Goal: Information Seeking & Learning: Learn about a topic

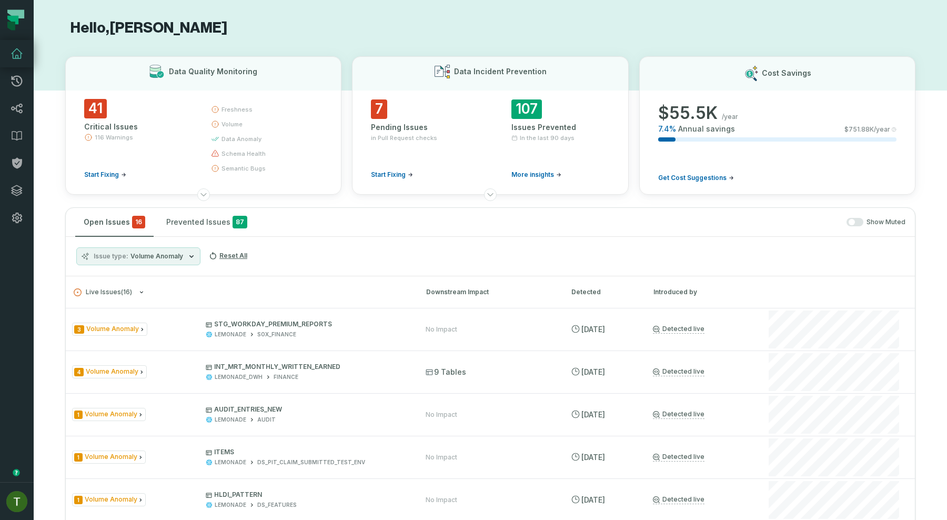
scroll to position [197, 0]
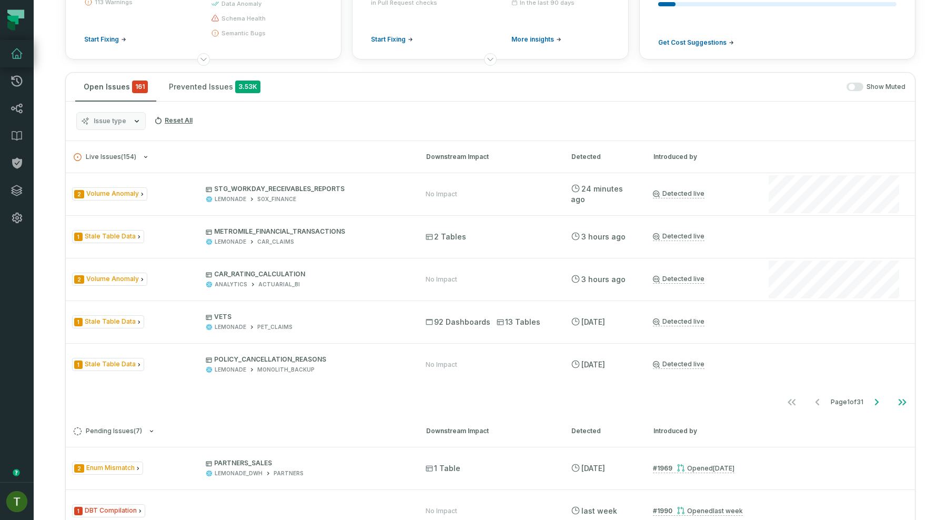
scroll to position [134, 0]
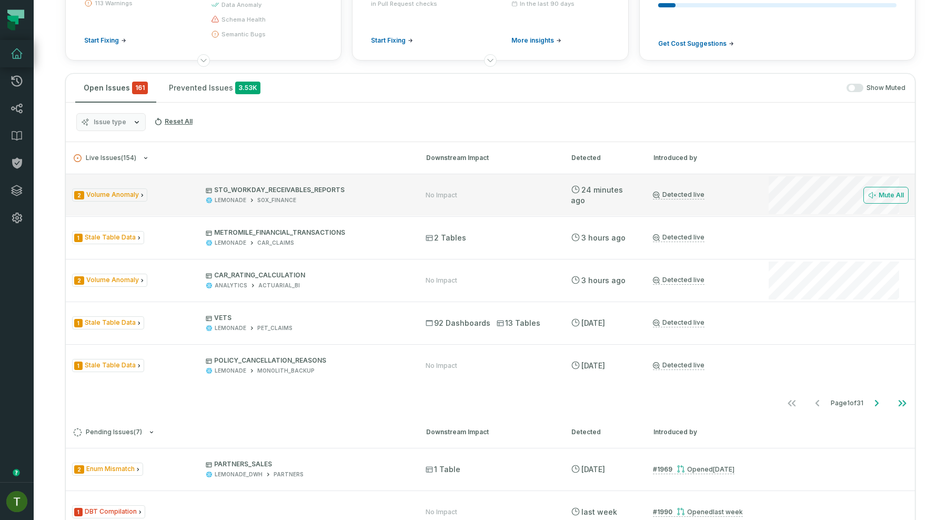
click at [317, 195] on span "STG_WORKDAY_RECEIVABLES_REPORTS LEMONADE SOX_FINANCE" at bounding box center [306, 195] width 201 height 18
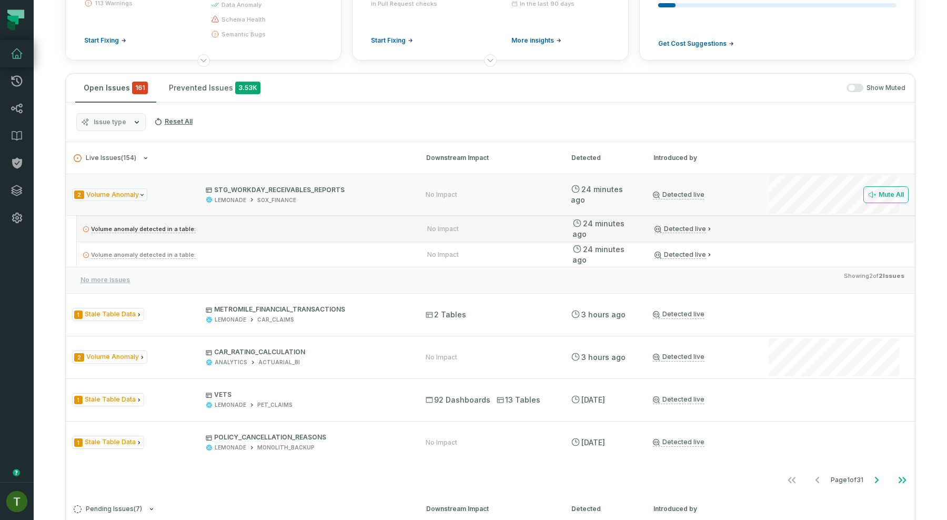
click at [349, 221] on div "Volume anomaly detected in a table: No Impact 9/3/2025, 1:33:03 AM Detected live" at bounding box center [496, 228] width 838 height 25
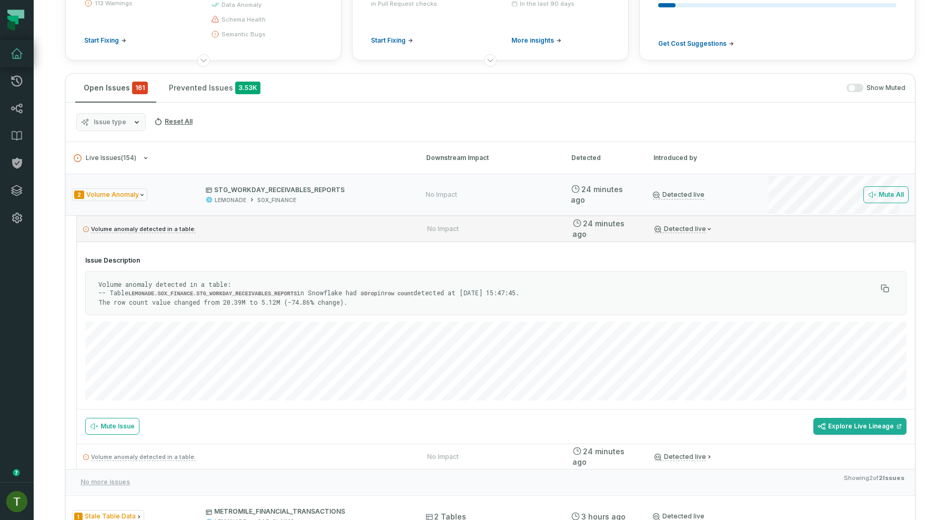
click at [349, 221] on div "Volume anomaly detected in a table: No Impact 9/3/2025, 1:33:03 AM Detected live" at bounding box center [496, 228] width 838 height 25
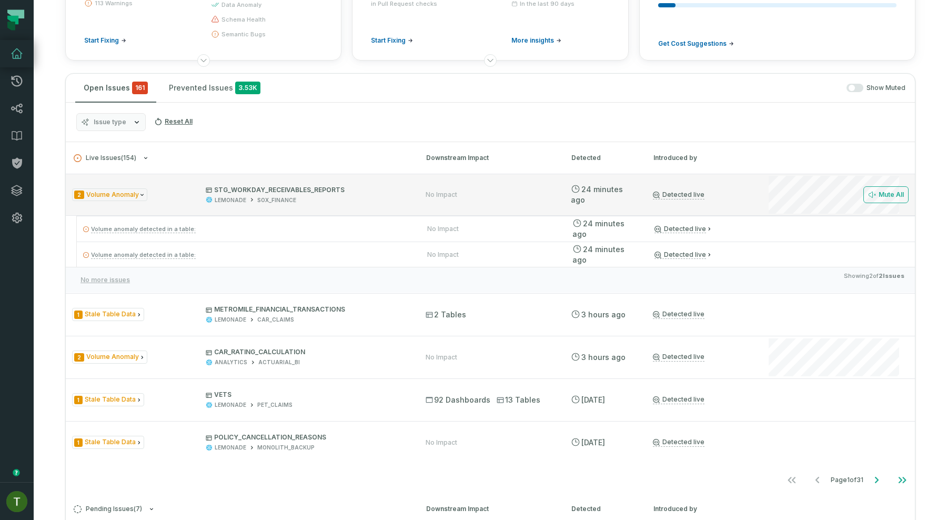
click at [368, 175] on div "2 Volume Anomaly STG_WORKDAY_RECEIVABLES_REPORTS LEMONADE SOX_FINANCE No Impact…" at bounding box center [490, 195] width 849 height 42
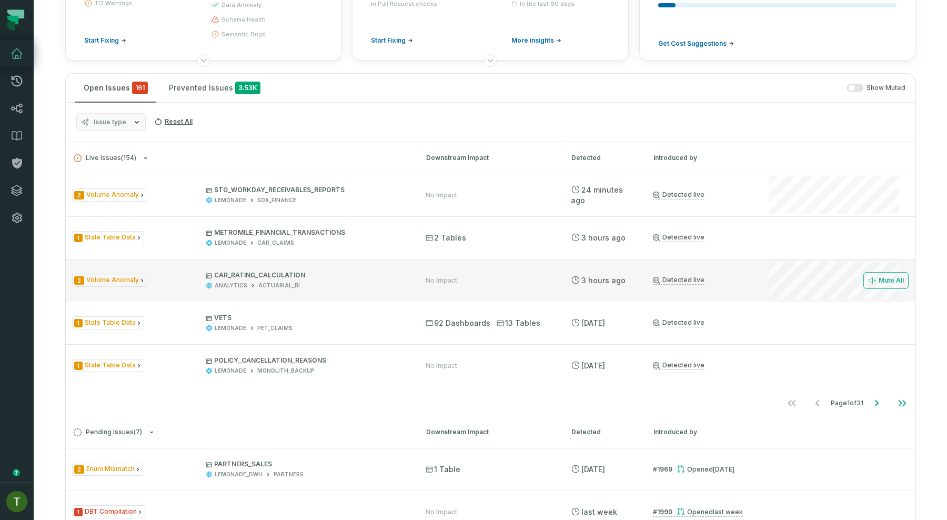
click at [415, 284] on div "2 Volume Anomaly CAR_RATING_CALCULATION ANALYTICS ACTUARIAL_BI No Impact 9/2/20…" at bounding box center [490, 280] width 849 height 42
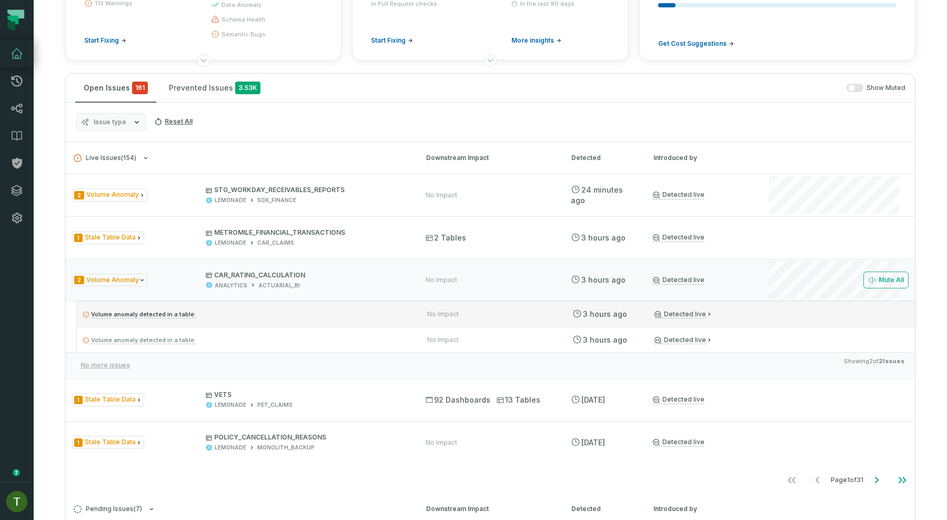
click at [395, 308] on p "Volume anomaly detected in a table:" at bounding box center [245, 314] width 325 height 13
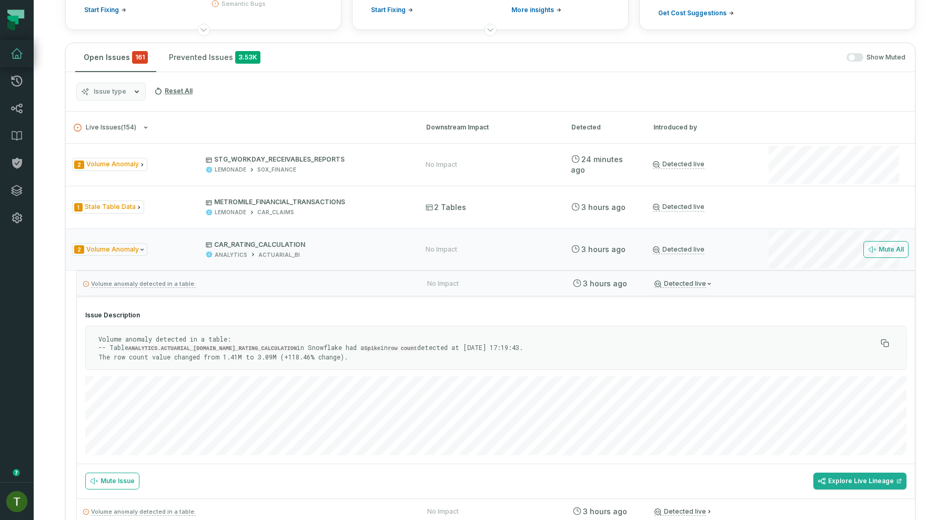
scroll to position [172, 0]
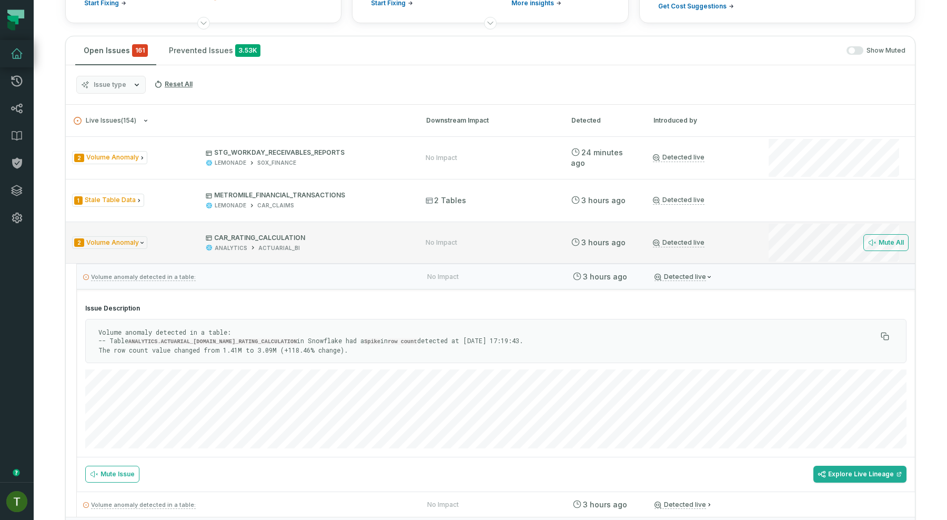
click at [454, 238] on div "No Impact" at bounding box center [442, 242] width 32 height 8
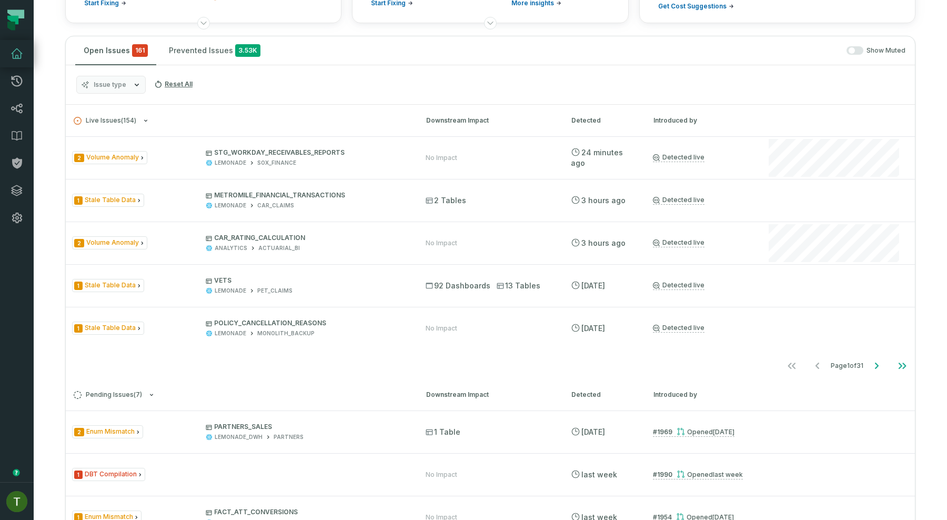
click at [872, 355] on div "2 Volume Anomaly STG_WORKDAY_RECEIVABLES_REPORTS LEMONADE SOX_FINANCE No Impact…" at bounding box center [490, 257] width 849 height 242
click at [872, 357] on button "Go to next page" at bounding box center [876, 365] width 25 height 21
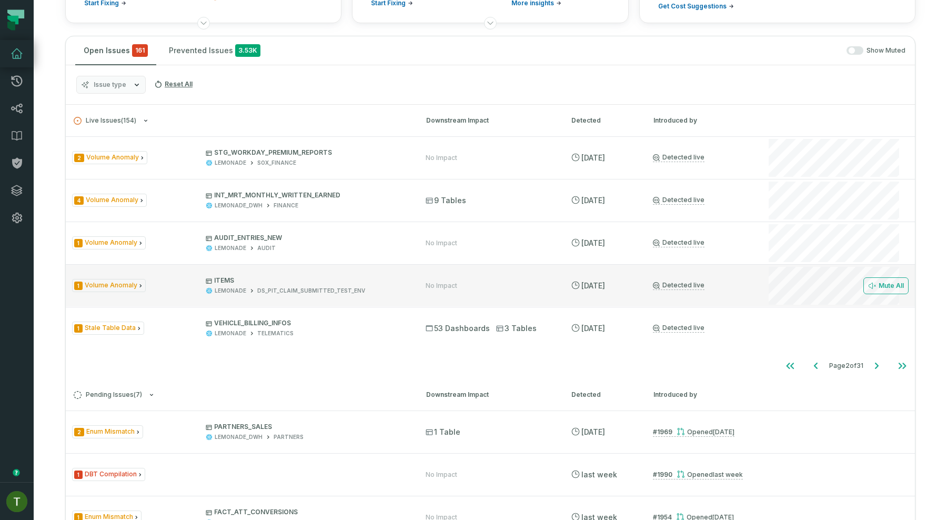
click at [740, 277] on div "1 Volume Anomaly ITEMS LEMONADE DS_PIT_CLAIM_SUBMITTED_TEST_ENV No Impact 9/1/2…" at bounding box center [490, 285] width 849 height 42
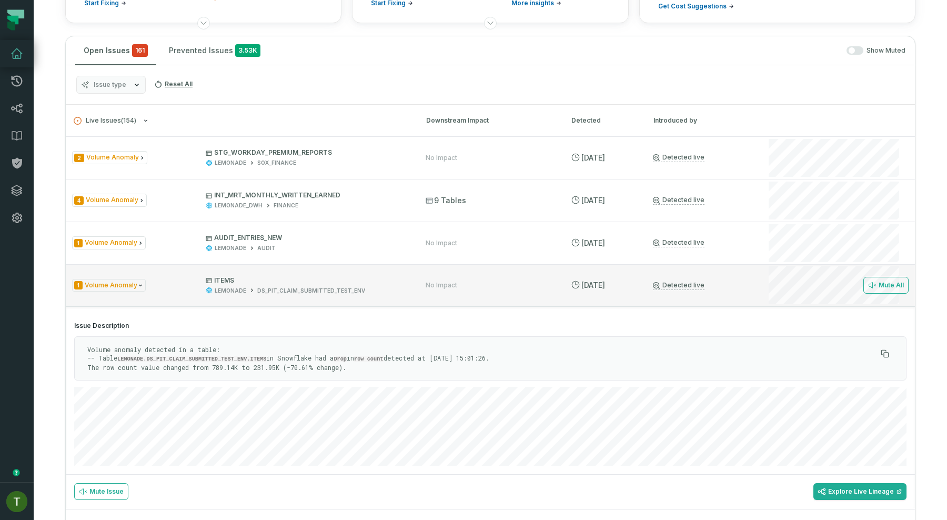
click at [724, 282] on div "Detected live" at bounding box center [700, 285] width 95 height 9
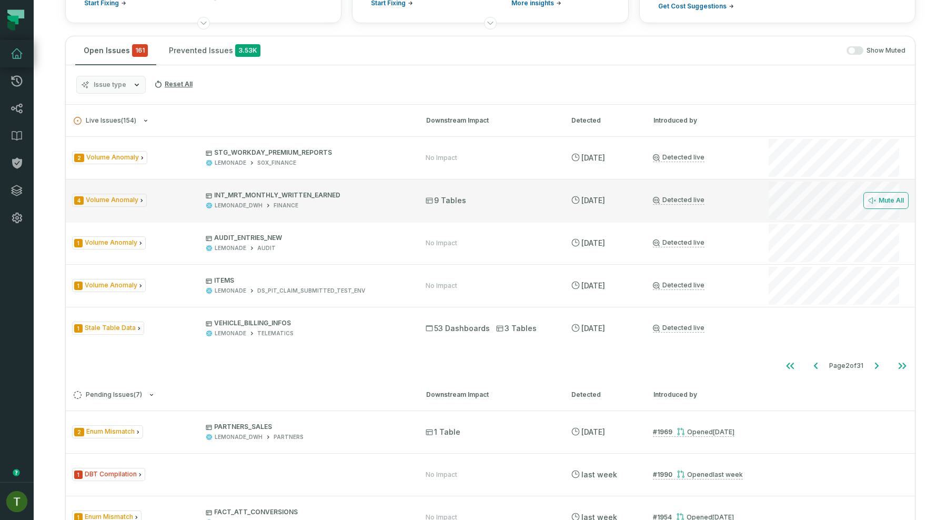
click at [721, 208] on div "4 Volume Anomaly INT_MRT_MONTHLY_WRITTEN_EARNED LEMONADE_DWH FINANCE 9 Tables 9…" at bounding box center [490, 200] width 849 height 42
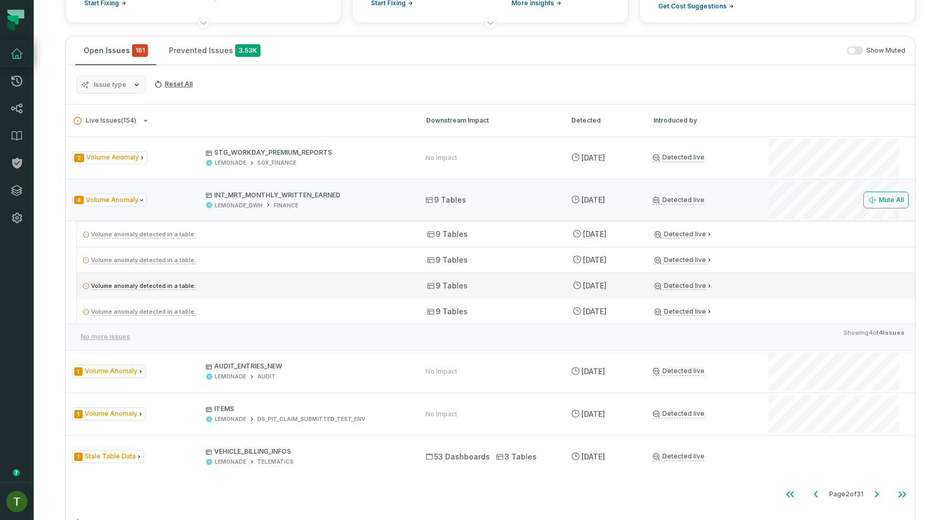
click at [721, 275] on div "Volume anomaly detected in a table: 9 Tables 9/1/2025, 4:36:31 PM Detected live" at bounding box center [496, 285] width 838 height 25
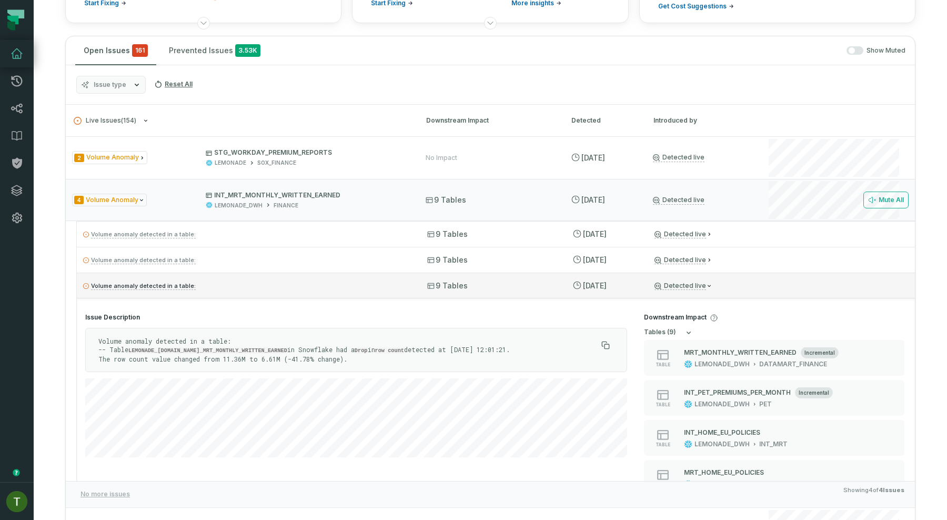
click at [726, 277] on div "Volume anomaly detected in a table: 9 Tables 9/1/2025, 4:36:31 PM Detected live" at bounding box center [496, 285] width 838 height 25
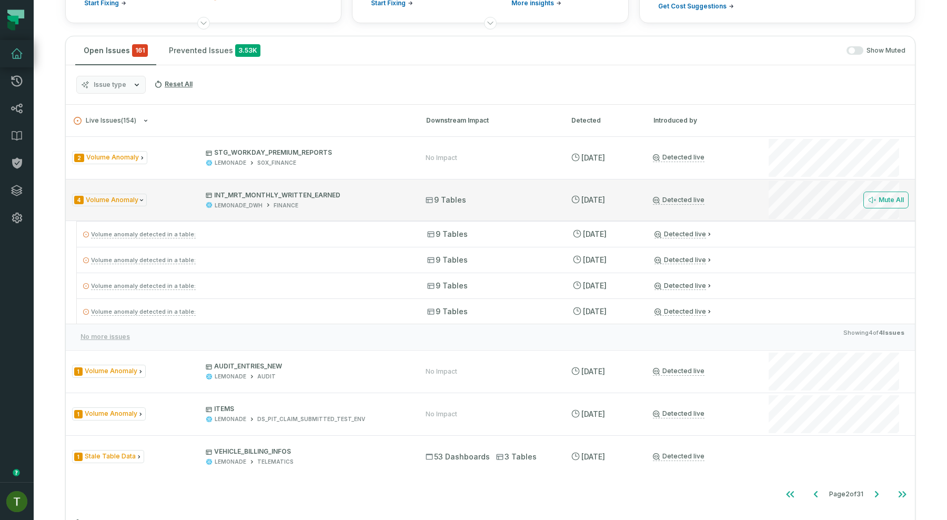
click at [763, 196] on div "4 Volume Anomaly INT_MRT_MONTHLY_WRITTEN_EARNED LEMONADE_DWH FINANCE 9 Tables 9…" at bounding box center [490, 200] width 849 height 42
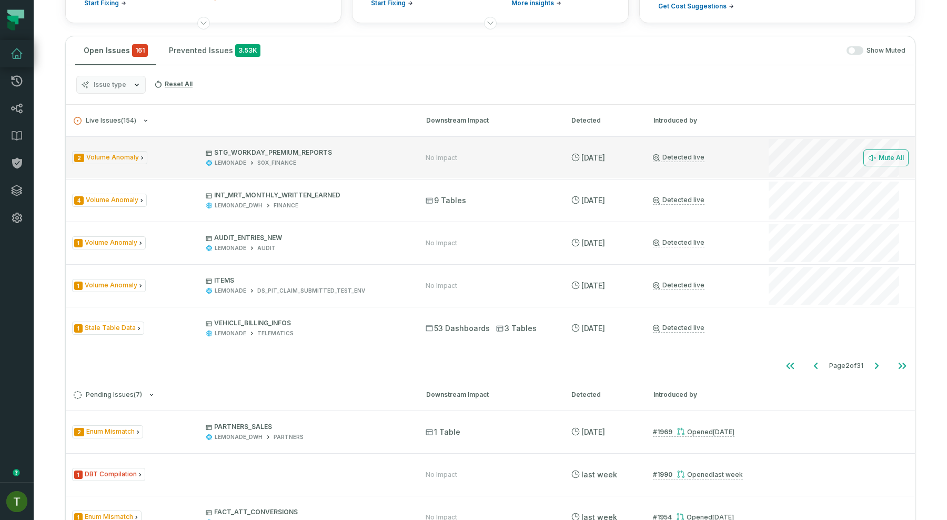
click at [764, 144] on div "2 Volume Anomaly STG_WORKDAY_PREMIUM_REPORTS LEMONADE SOX_FINANCE No Impact 9/2…" at bounding box center [490, 157] width 849 height 42
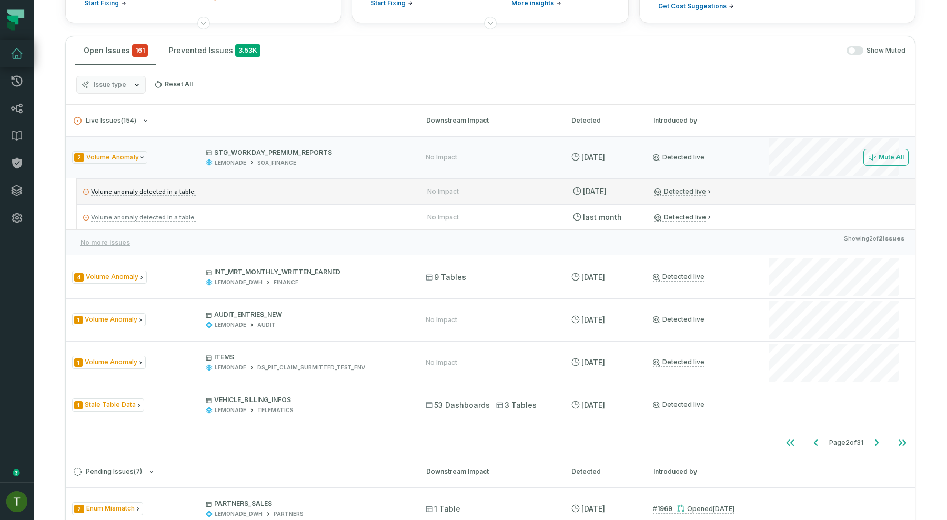
click at [694, 193] on link "Detected live" at bounding box center [680, 191] width 52 height 8
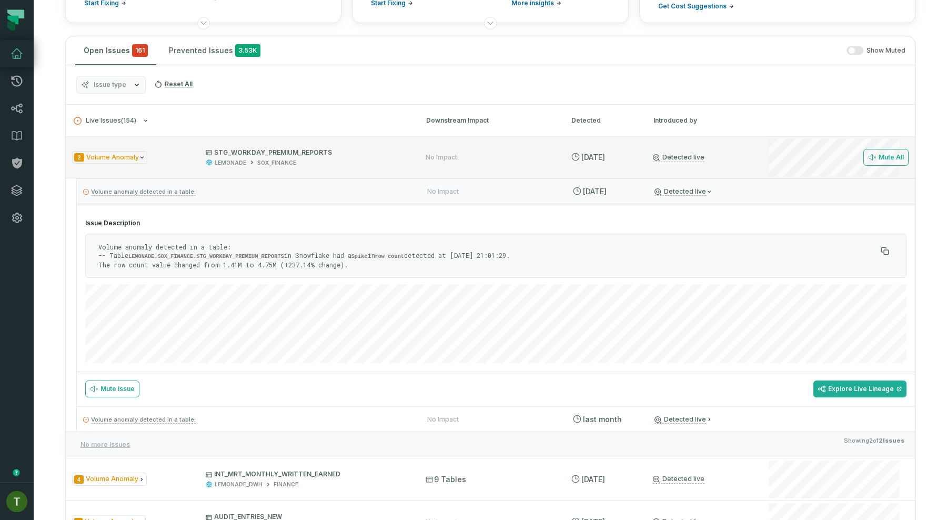
click at [717, 160] on div "Detected live" at bounding box center [700, 157] width 95 height 9
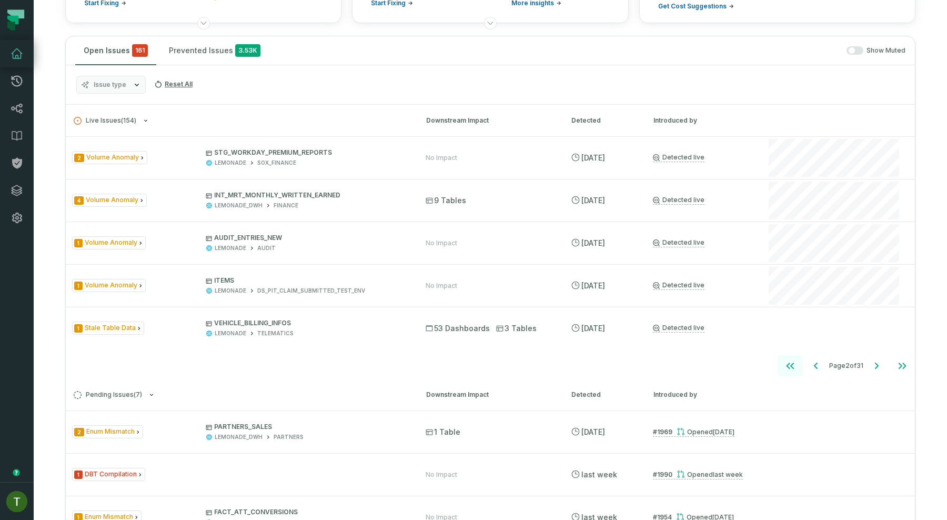
click at [796, 366] on button "Go to first page" at bounding box center [790, 365] width 25 height 21
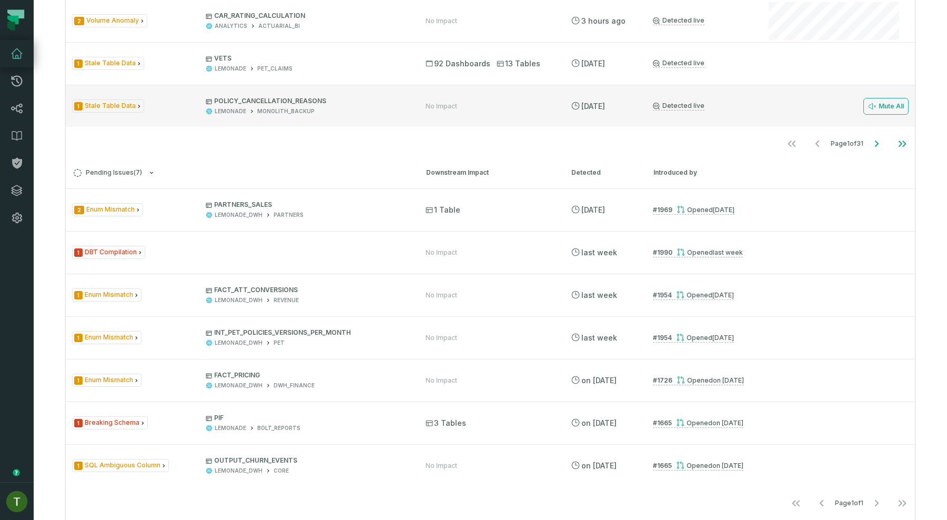
scroll to position [410, 0]
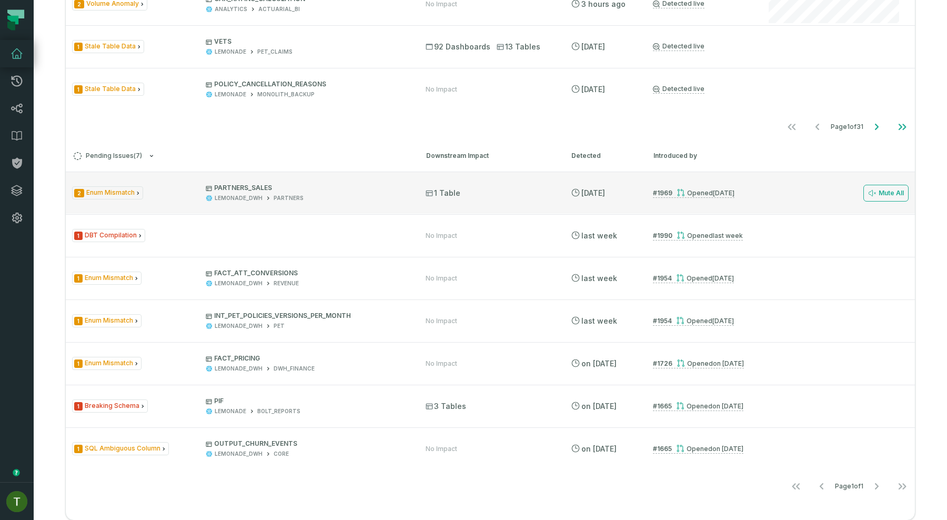
click at [543, 204] on div "2 Enum Mismatch PARTNERS_SALES LEMONADE_DWH PARTNERS 1 Table 9/1/2025, 5:32:45 …" at bounding box center [490, 193] width 849 height 42
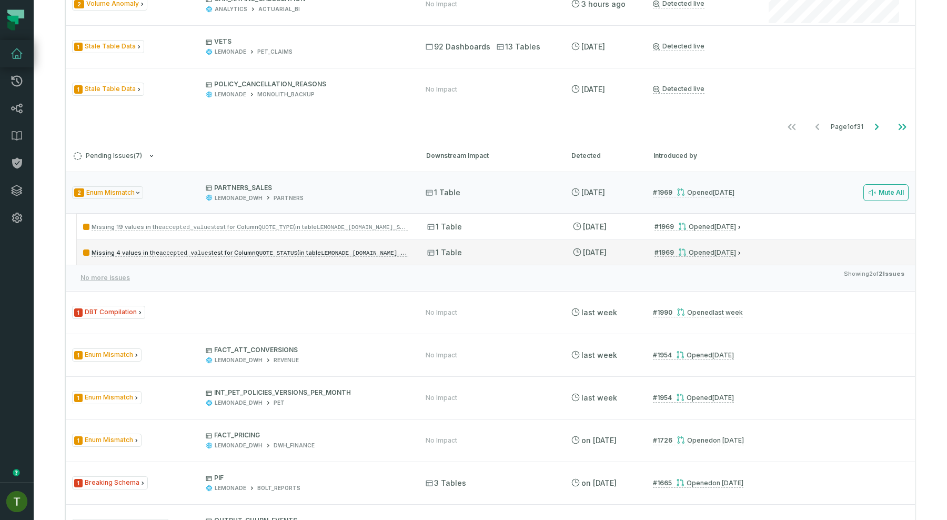
click at [409, 241] on div "Missing 4 values in the accepted_values test for Column QUOTE_STATUS (in table …" at bounding box center [496, 251] width 838 height 25
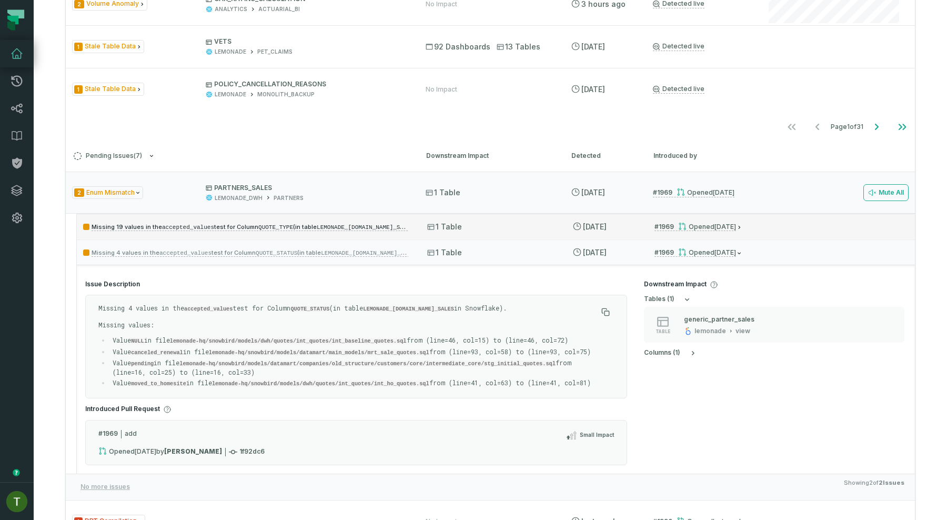
click at [441, 238] on div "Missing 19 values in the accepted_values test for Column QUOTE_TYPE (in table L…" at bounding box center [496, 226] width 838 height 25
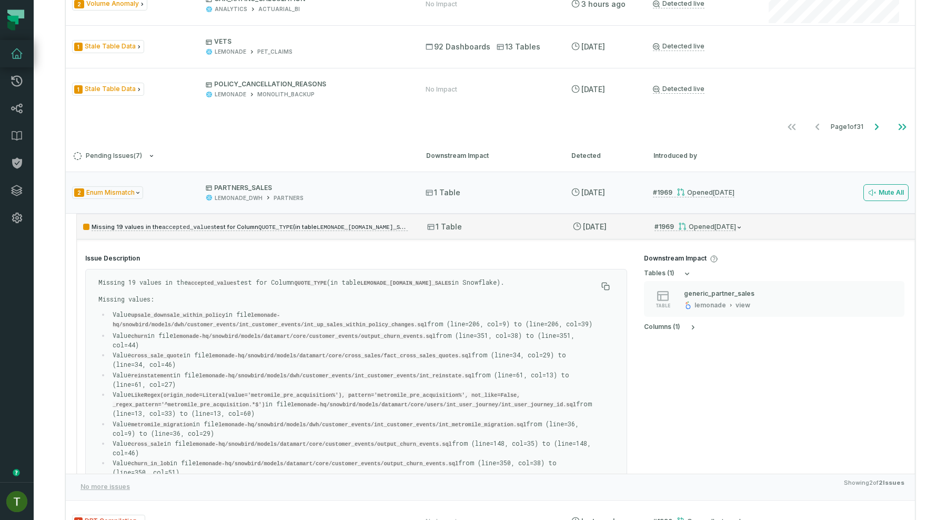
click at [447, 234] on div "Missing 19 values in the accepted_values test for Column QUOTE_TYPE (in table L…" at bounding box center [496, 226] width 838 height 25
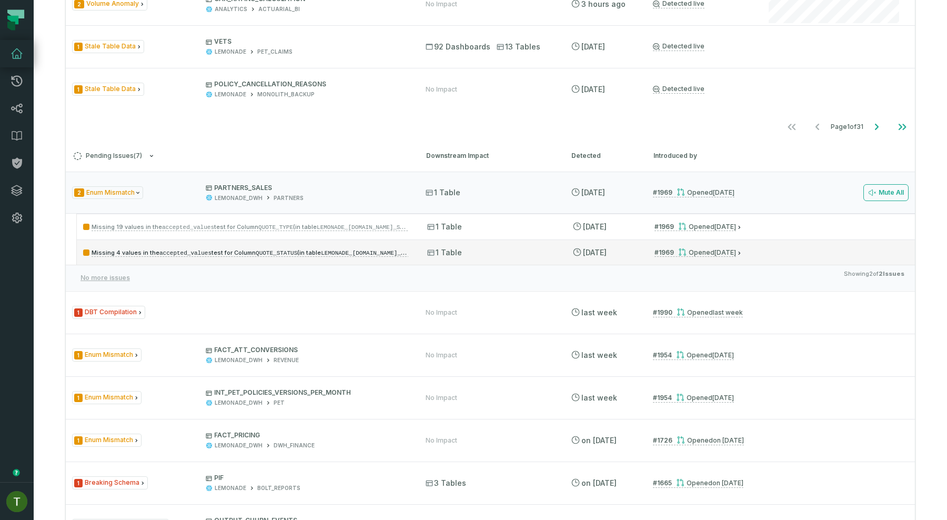
click at [476, 252] on div "1 Table" at bounding box center [490, 252] width 126 height 11
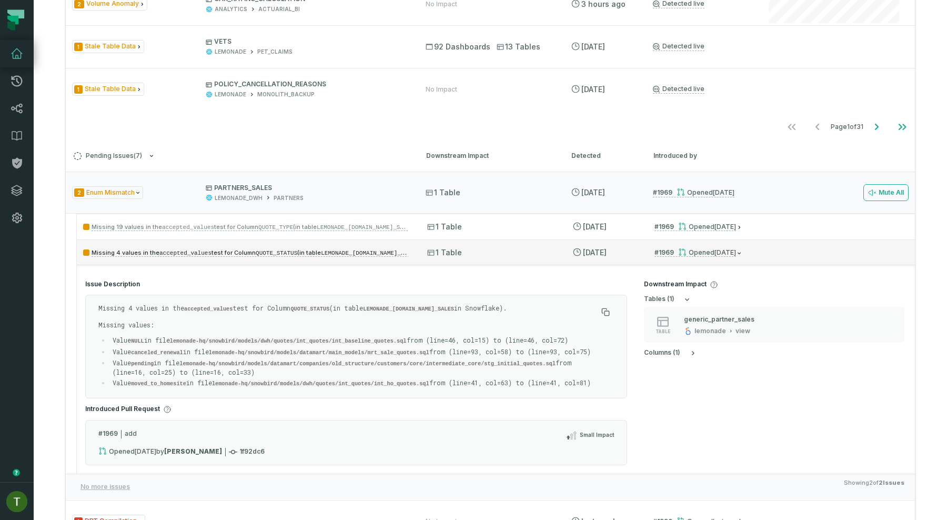
click at [472, 249] on div "1 Table" at bounding box center [490, 252] width 126 height 11
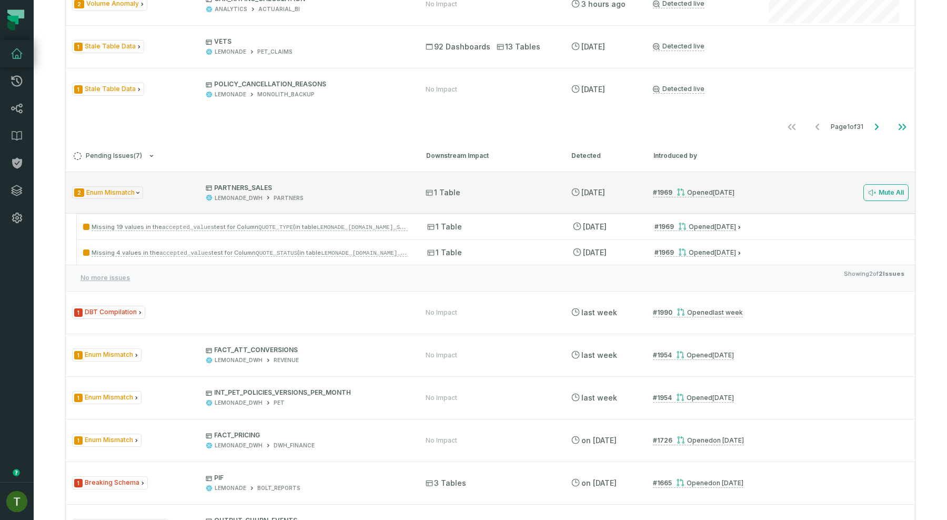
click at [495, 203] on div "2 Enum Mismatch PARTNERS_SALES LEMONADE_DWH PARTNERS 1 Table 9/1/2025, 5:32:45 …" at bounding box center [490, 193] width 849 height 42
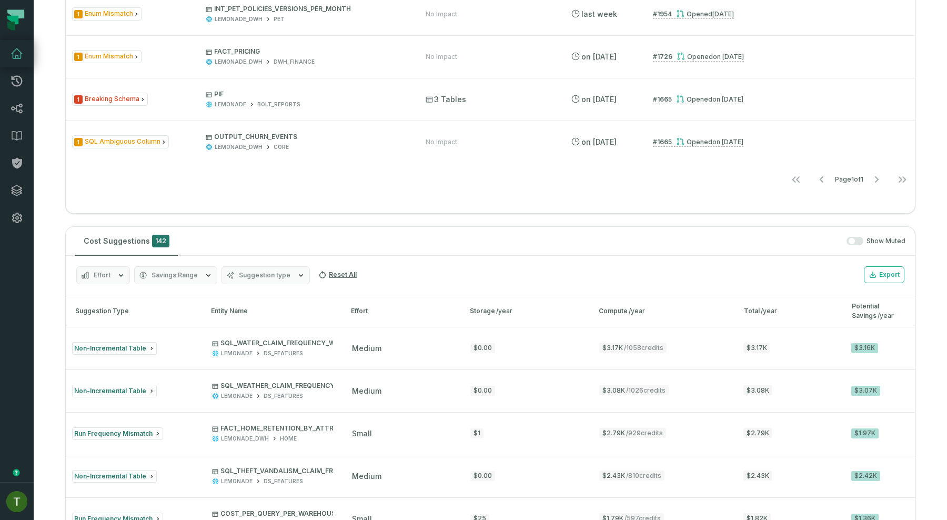
scroll to position [901, 0]
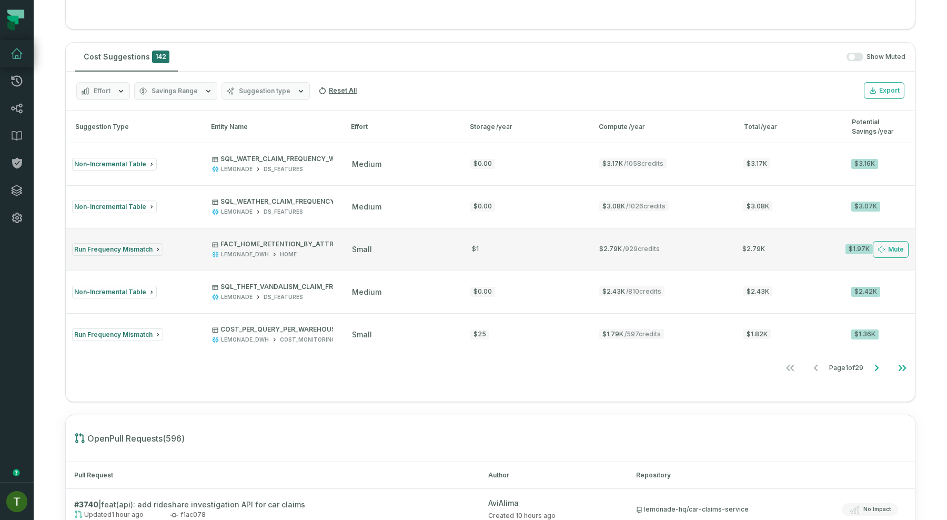
click at [564, 250] on div "$1" at bounding box center [523, 249] width 108 height 10
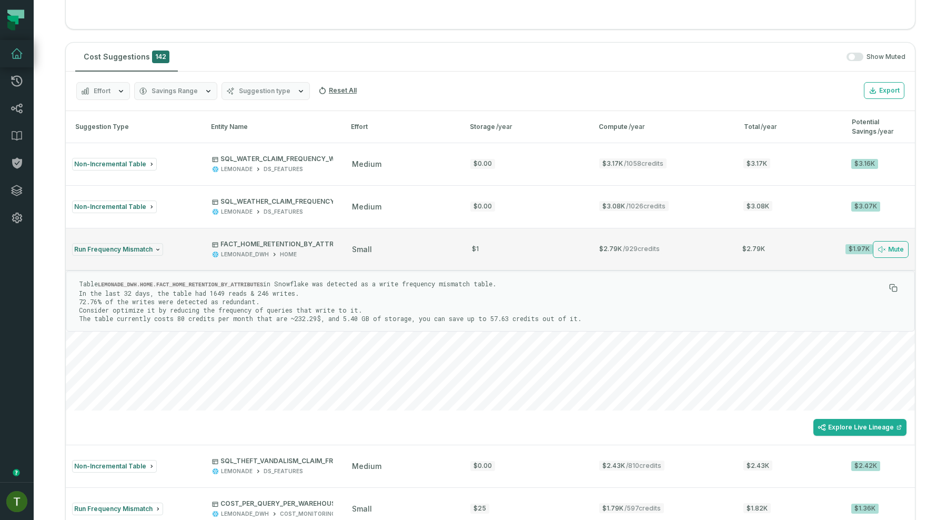
click at [566, 264] on button "Run Frequency Mismatch FACT_HOME_RETENTION_BY_ATTRIBUTES LEMONADE_DWH HOME smal…" at bounding box center [490, 249] width 849 height 42
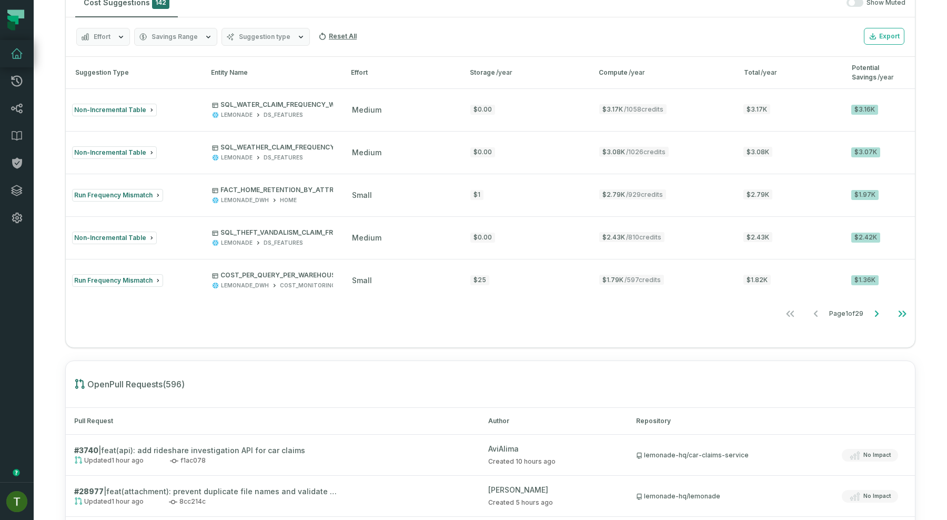
scroll to position [962, 0]
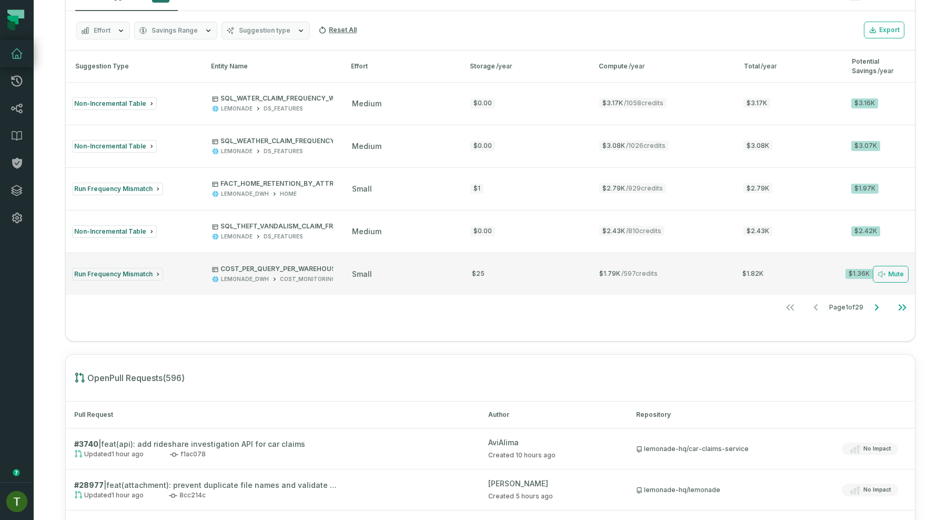
click at [535, 286] on button "Run Frequency Mismatch COST_PER_QUERY_PER_WAREHOUSE LEMONADE_DWH COST_MONITORIN…" at bounding box center [490, 274] width 849 height 42
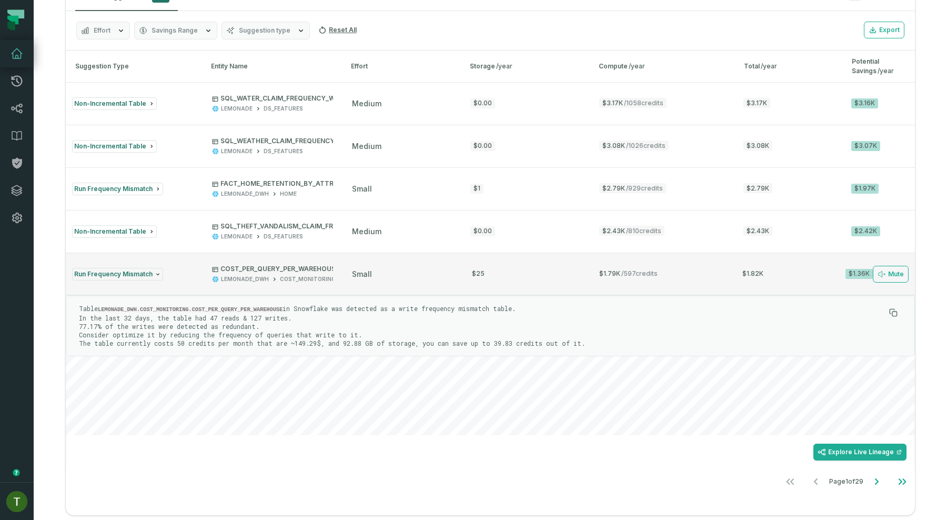
click at [593, 269] on button "Run Frequency Mismatch COST_PER_QUERY_PER_WAREHOUSE LEMONADE_DWH COST_MONITORIN…" at bounding box center [490, 274] width 849 height 42
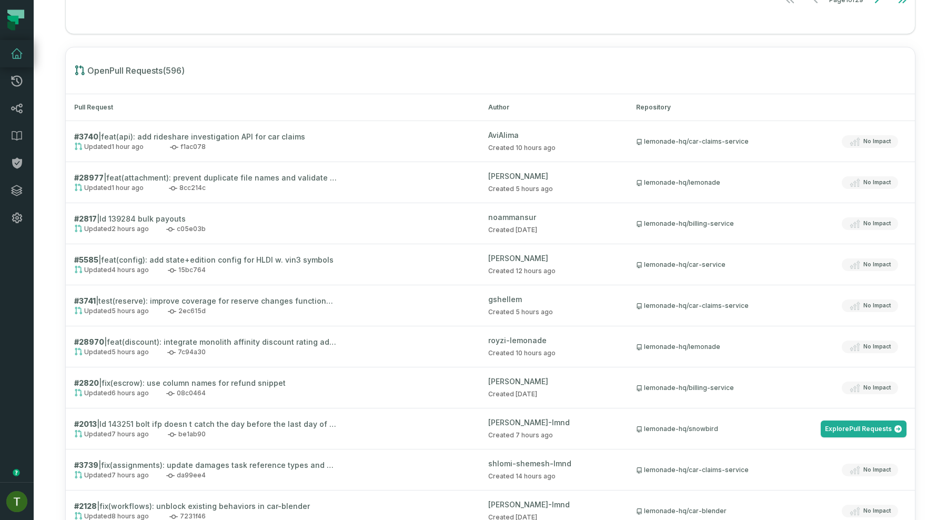
scroll to position [1325, 0]
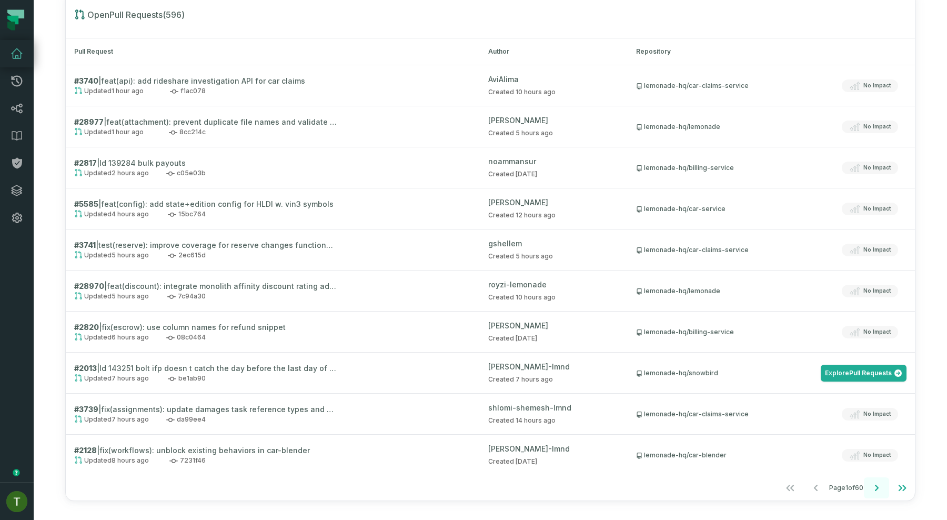
click at [874, 488] on icon "Go to next page" at bounding box center [876, 487] width 13 height 13
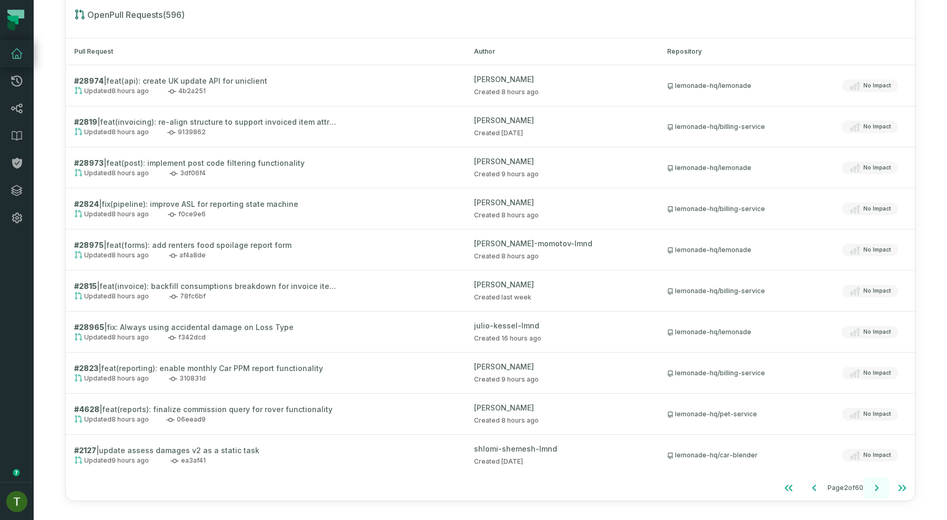
click at [874, 488] on icon "Go to next page" at bounding box center [876, 487] width 13 height 13
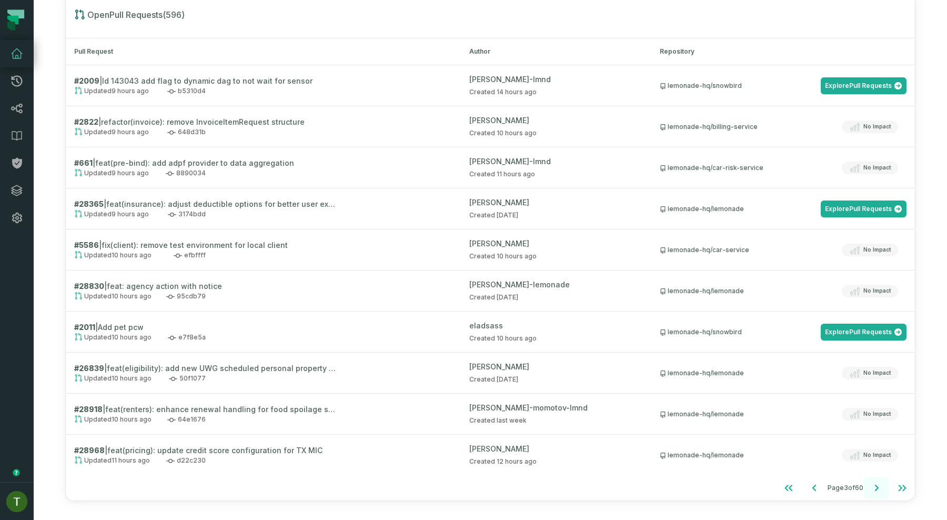
click at [874, 487] on icon "Go to next page" at bounding box center [876, 487] width 13 height 13
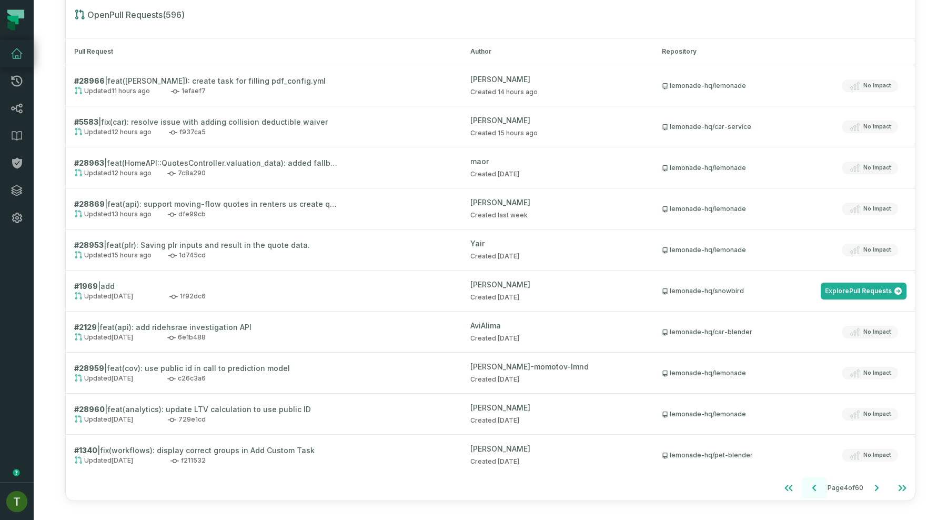
click at [808, 486] on icon "Go to previous page" at bounding box center [814, 487] width 13 height 13
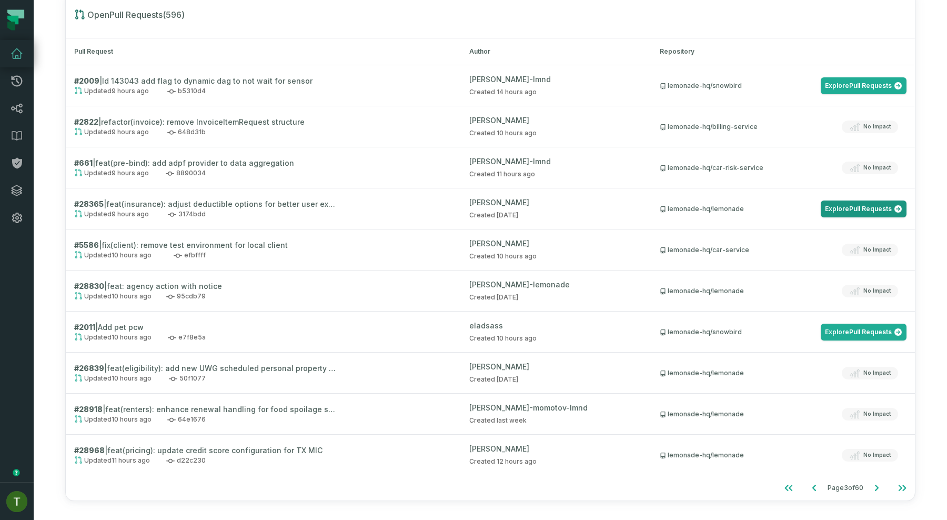
click at [858, 210] on link "Explore Pull Requests" at bounding box center [864, 208] width 86 height 17
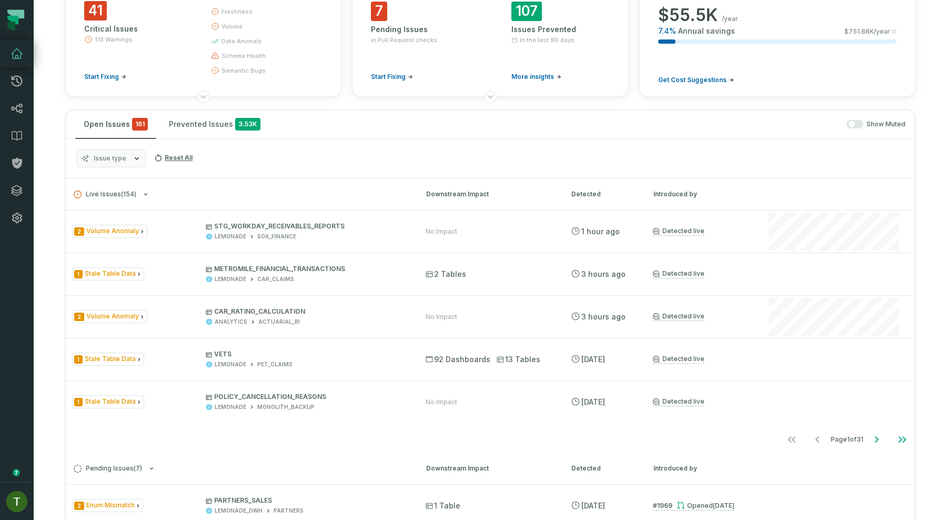
scroll to position [0, 0]
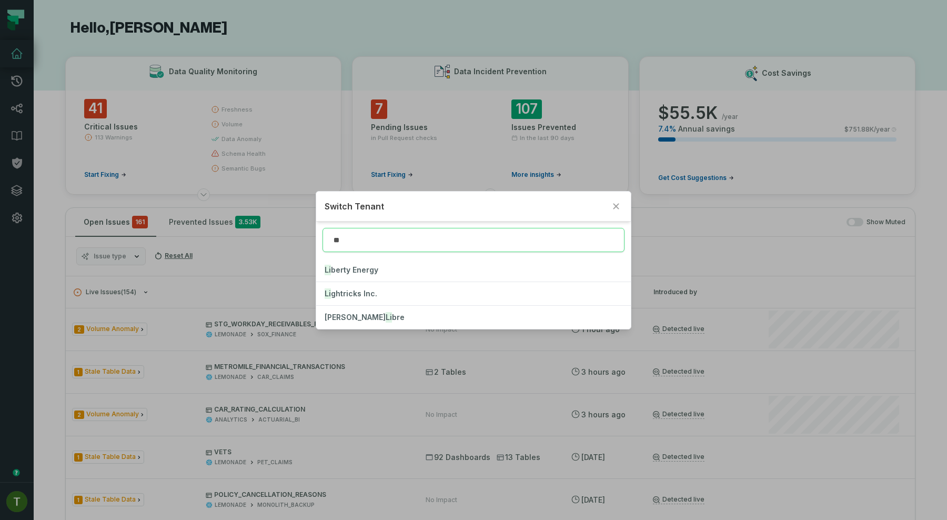
type input "**"
click button "Li berty Energy" at bounding box center [473, 269] width 315 height 23
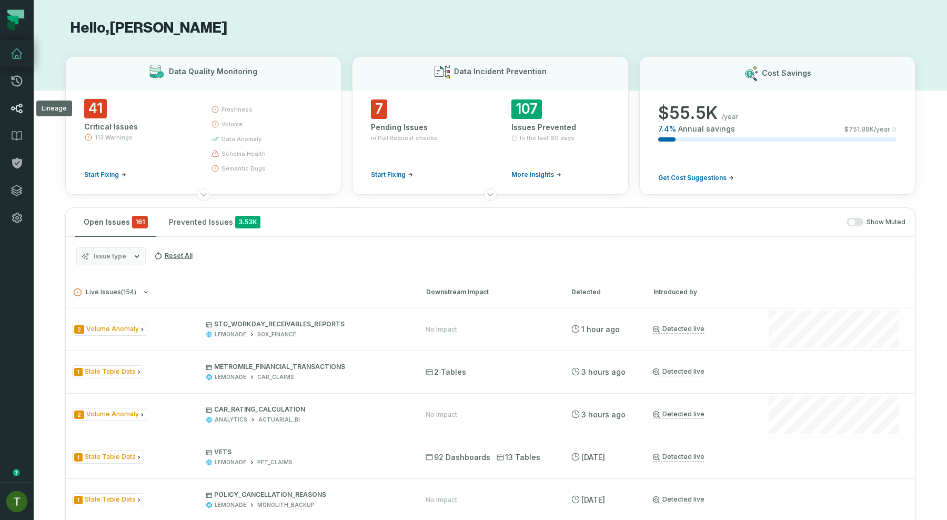
click at [21, 118] on link "Lineage" at bounding box center [17, 108] width 34 height 27
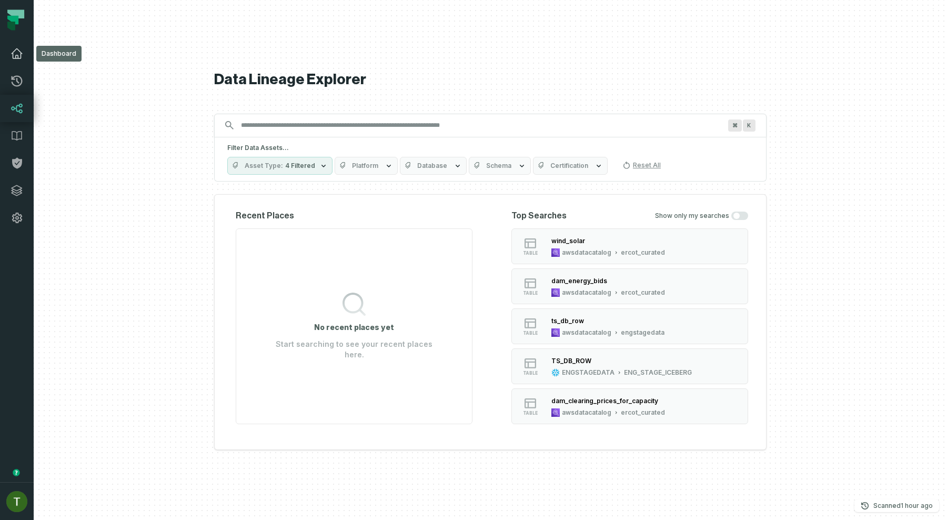
click at [21, 47] on link "Dashboard" at bounding box center [17, 53] width 34 height 27
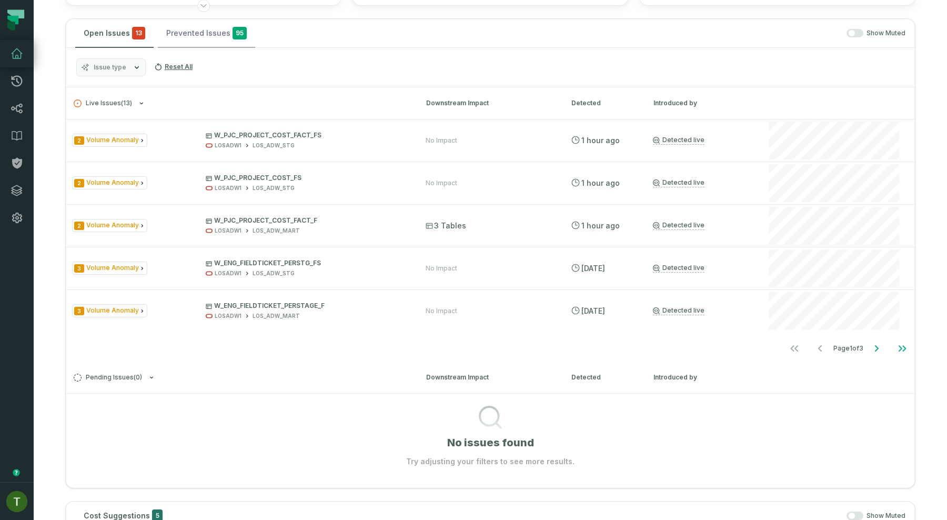
scroll to position [191, 0]
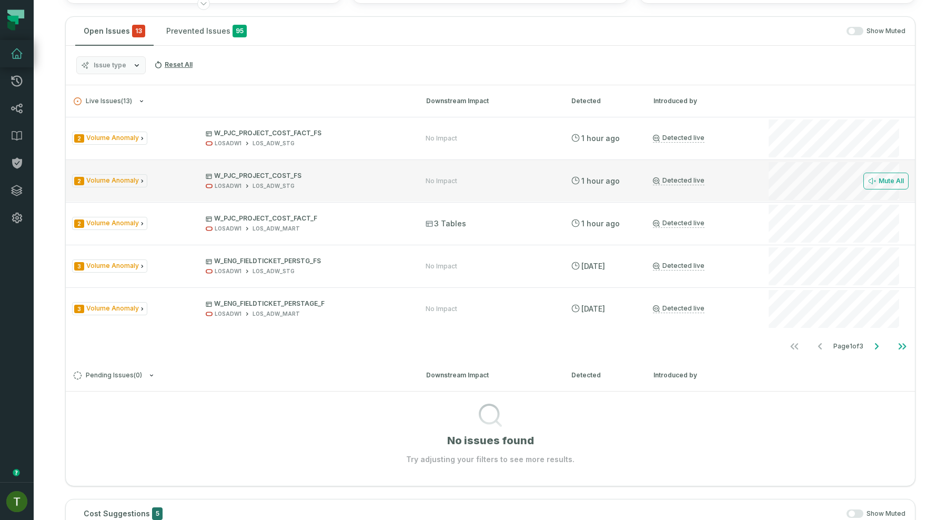
click at [588, 190] on div "2 Volume Anomaly W_PJC_PROJECT_COST_FS LOSADW1 LOS_ADW_STG No Impact 9/3/2025, …" at bounding box center [490, 180] width 849 height 42
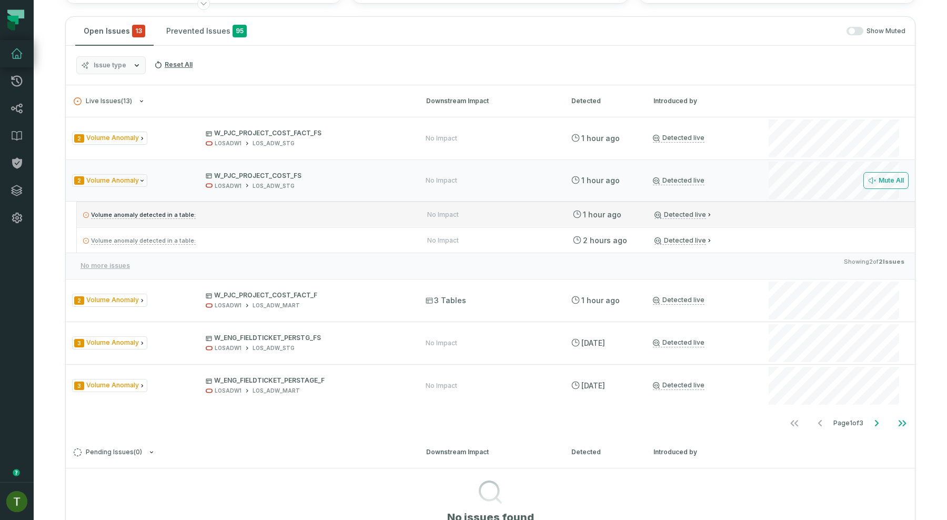
click at [560, 211] on div "Volume anomaly detected in a table: No Impact 9/3/2025, 1:13:30 AM Detected live" at bounding box center [496, 213] width 838 height 25
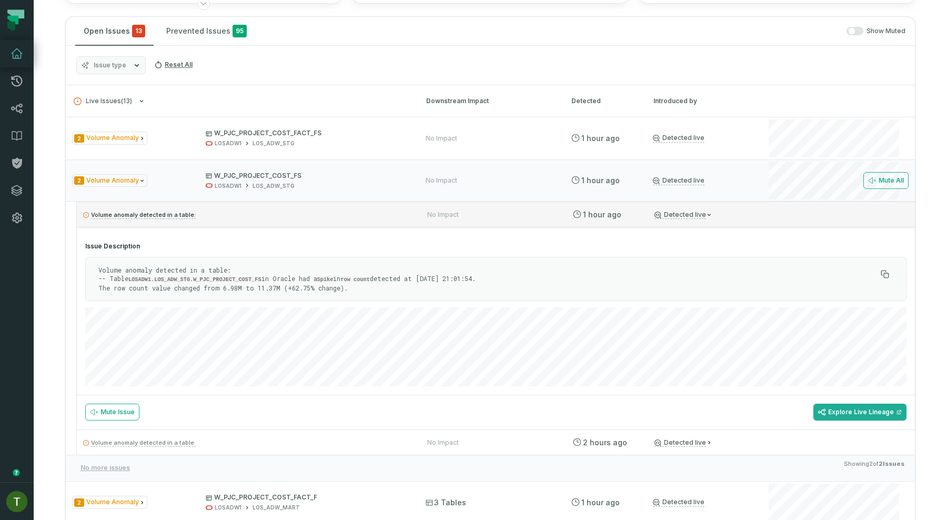
click at [560, 211] on div "Volume anomaly detected in a table: No Impact 9/3/2025, 1:13:30 AM Detected live" at bounding box center [496, 213] width 838 height 25
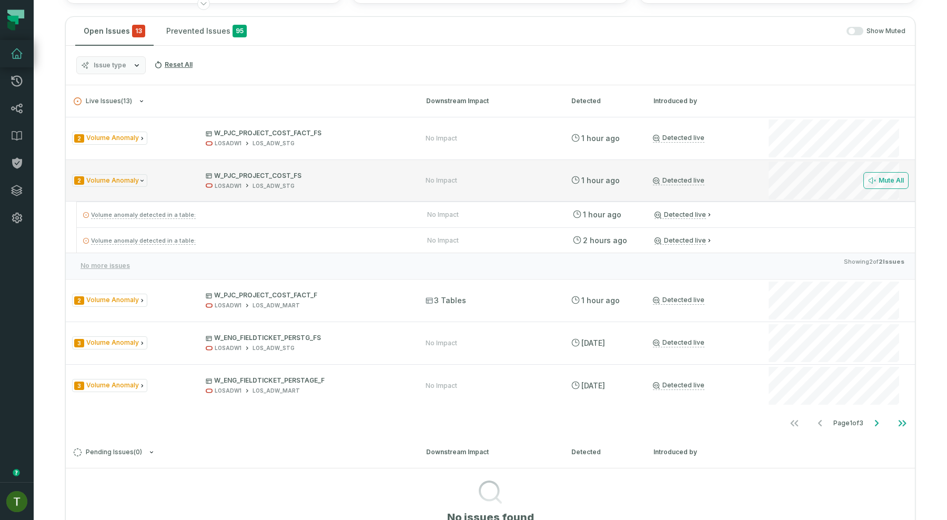
click at [551, 177] on div "No Impact" at bounding box center [489, 180] width 126 height 8
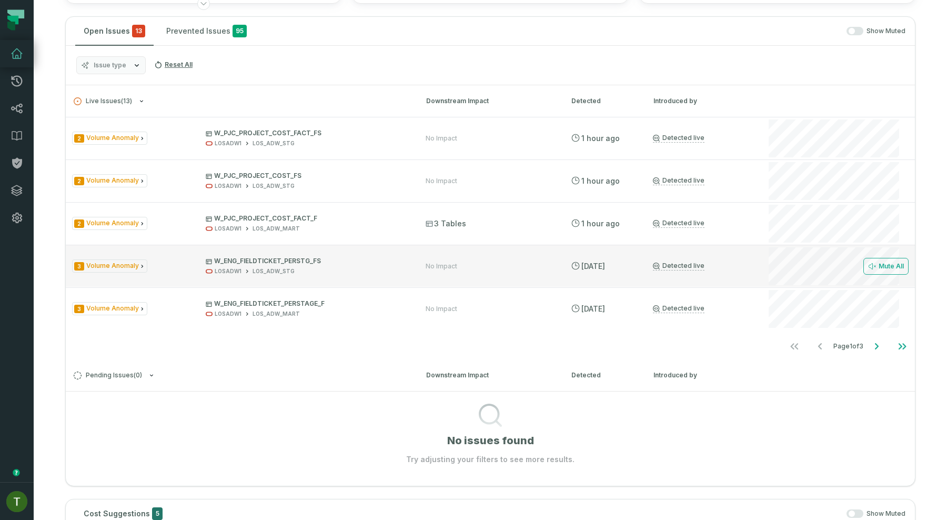
click at [550, 260] on div "3 Volume Anomaly W_ENG_FIELDTICKET_PERSTG_FS LOSADW1 LOS_ADW_STG No Impact 9/1/…" at bounding box center [490, 266] width 849 height 42
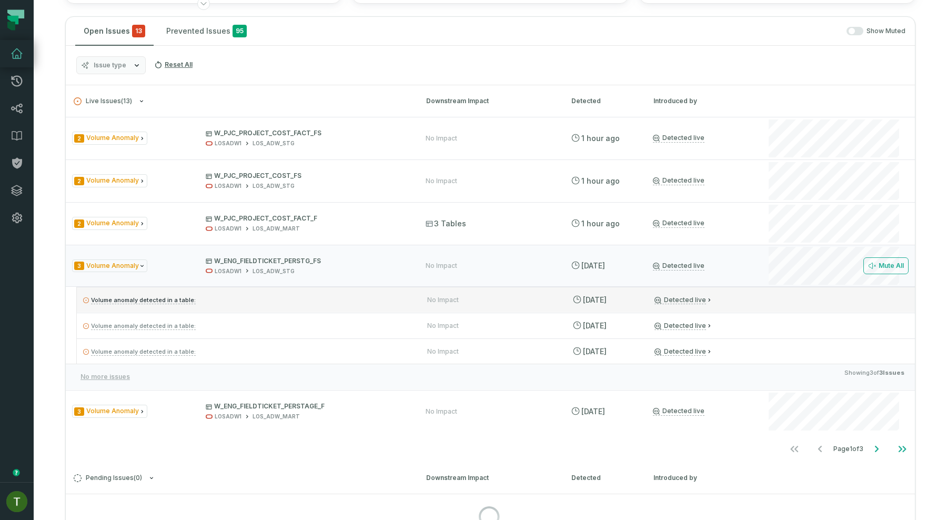
click at [543, 311] on div "Volume anomaly detected in a table: No Impact 9/1/2025, 5:35:16 PM Detected live" at bounding box center [496, 299] width 838 height 25
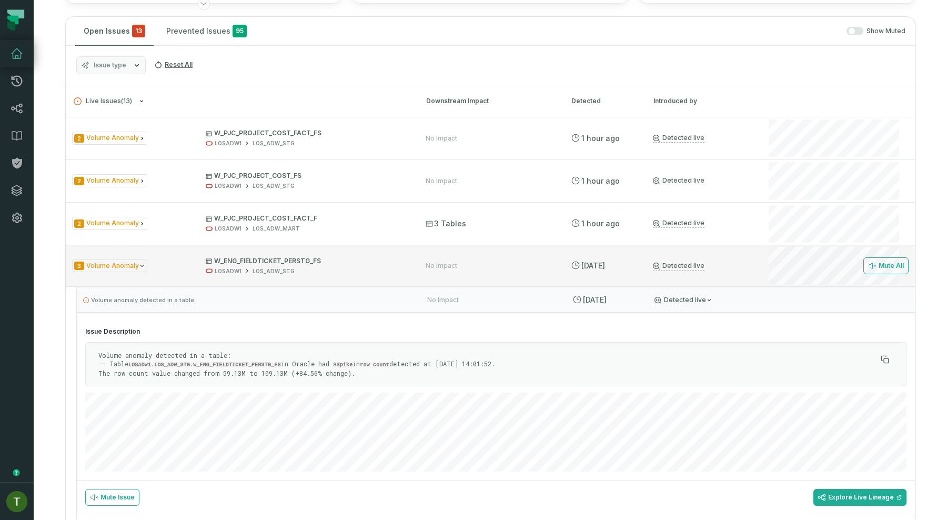
click at [509, 268] on div "No Impact" at bounding box center [489, 265] width 126 height 8
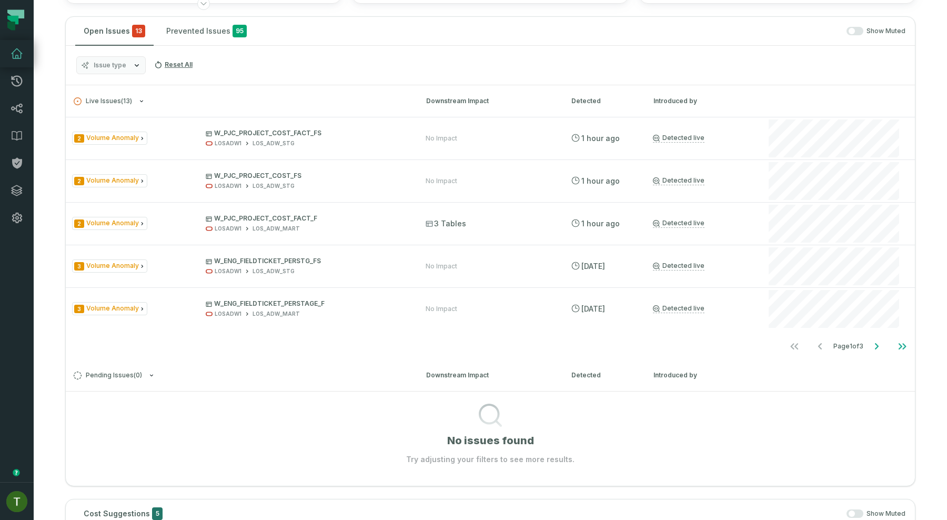
click at [889, 347] on ul "Page 1 of 3" at bounding box center [848, 346] width 133 height 21
click at [887, 347] on button "Go to next page" at bounding box center [876, 346] width 25 height 21
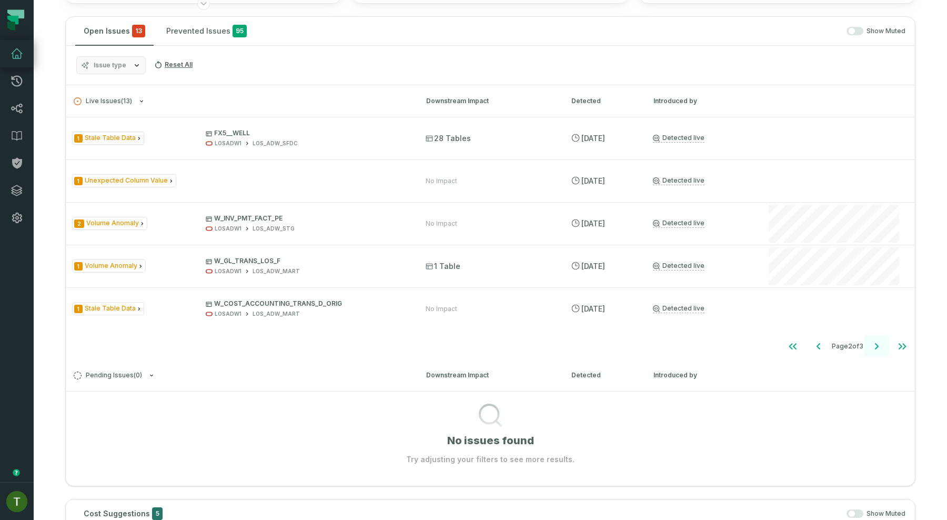
click at [882, 347] on icon "Go to next page" at bounding box center [876, 346] width 13 height 13
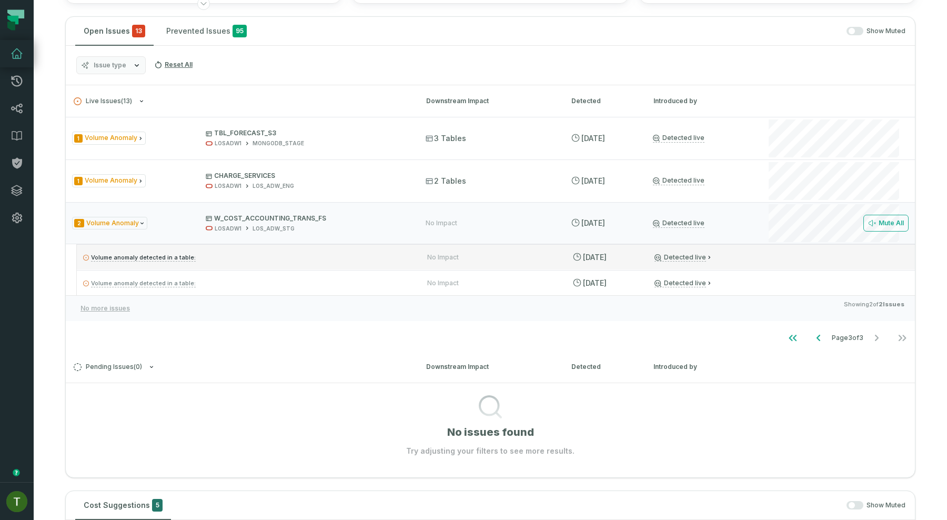
click at [793, 254] on div "Volume anomaly detected in a table: No Impact 9/1/2025, 2:59:04 PM Detected live" at bounding box center [496, 256] width 838 height 25
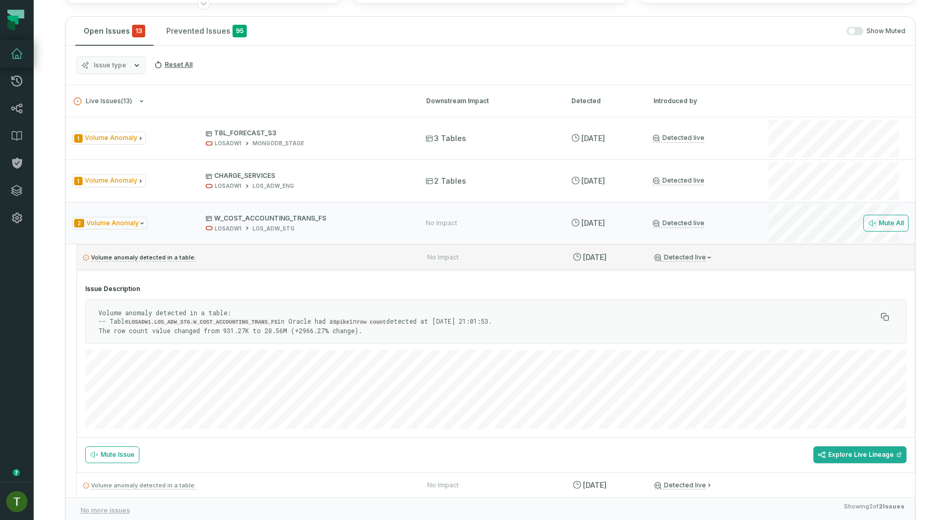
click at [793, 254] on div "Volume anomaly detected in a table: No Impact 9/1/2025, 2:59:04 PM Detected live" at bounding box center [496, 256] width 838 height 25
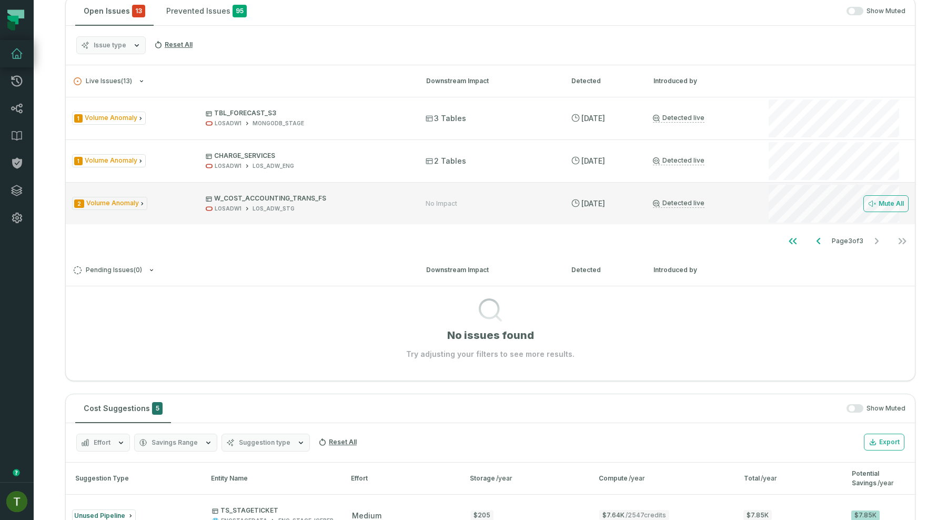
scroll to position [214, 0]
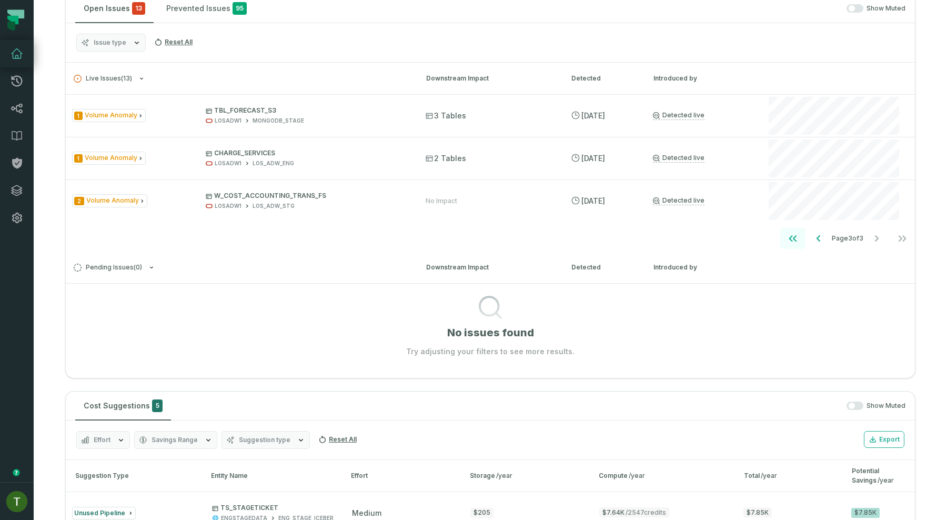
click at [794, 240] on icon "Go to first page" at bounding box center [793, 238] width 13 height 13
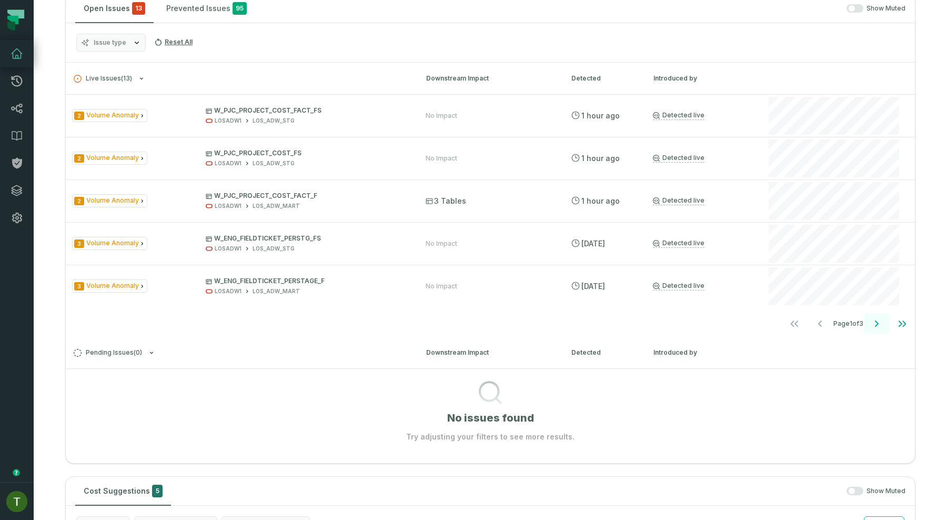
click at [878, 328] on icon "Go to next page" at bounding box center [876, 323] width 13 height 13
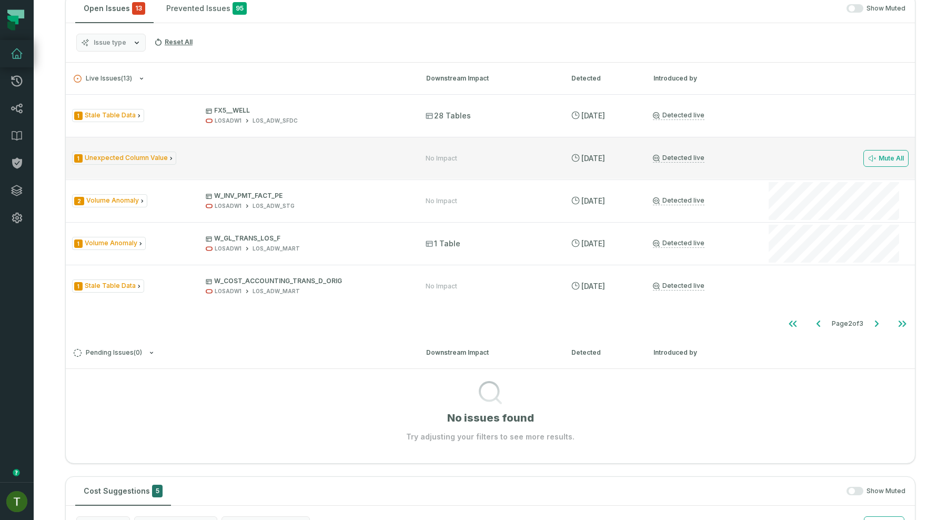
click at [469, 149] on div "1 Unexpected Column Value No Impact 9/1/2025, 2:59:04 PM Detected live Mute All" at bounding box center [490, 158] width 849 height 42
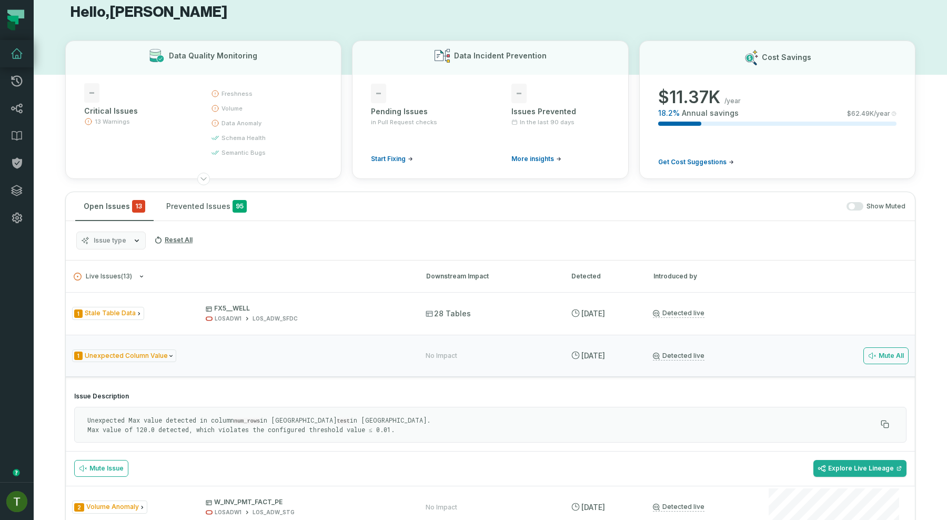
scroll to position [0, 0]
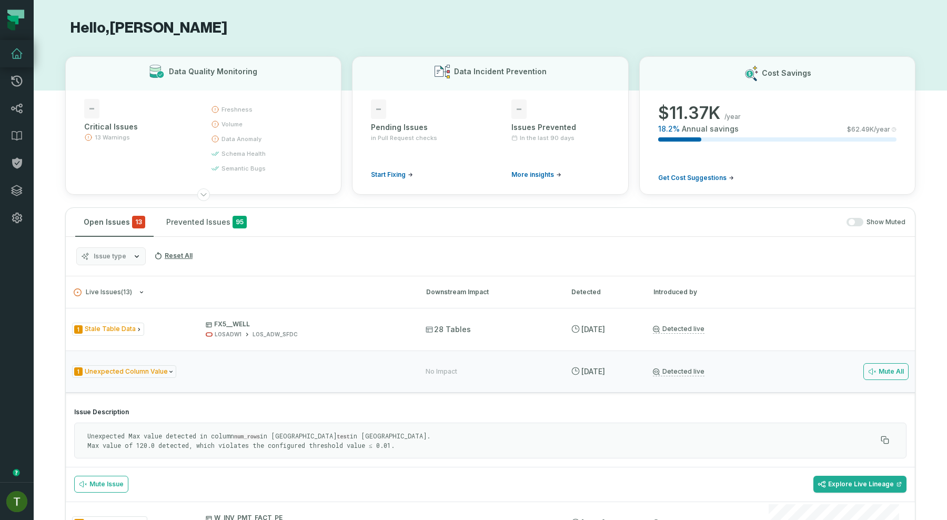
click at [407, 290] on h3 "Live Issues ( 13 ) Downstream Impact Detected Introduced by" at bounding box center [490, 292] width 849 height 32
click at [8, 139] on link "Data Catalog" at bounding box center [17, 135] width 34 height 27
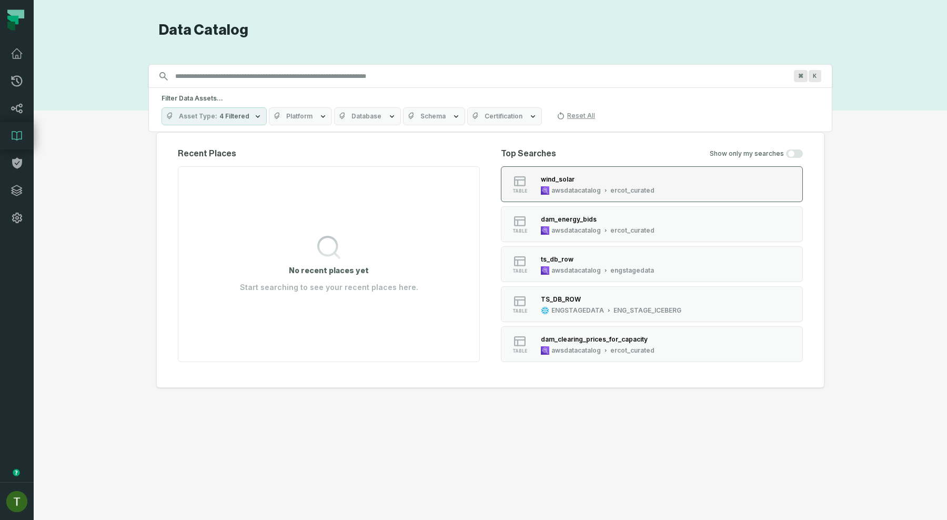
click at [530, 184] on div "table" at bounding box center [520, 184] width 34 height 19
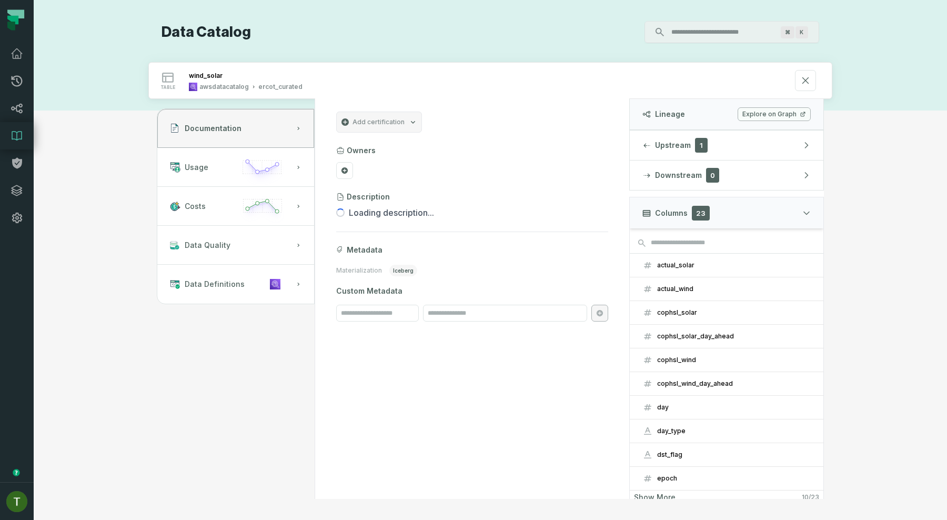
click at [765, 106] on div "Lineage Explore on Graph" at bounding box center [727, 115] width 194 height 32
click at [765, 108] on link "Explore on Graph" at bounding box center [774, 114] width 73 height 14
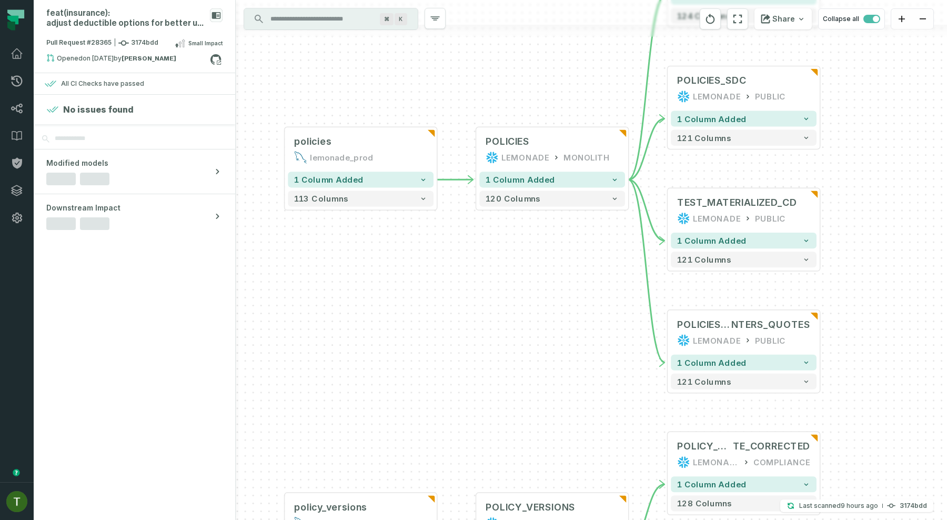
drag, startPoint x: 556, startPoint y: 176, endPoint x: 470, endPoint y: 255, distance: 116.5
click at [470, 255] on div "... emails lemonade_prod ... 1 column added 16 columns ... QUOTES_GRADUATIONS _…" at bounding box center [591, 260] width 711 height 520
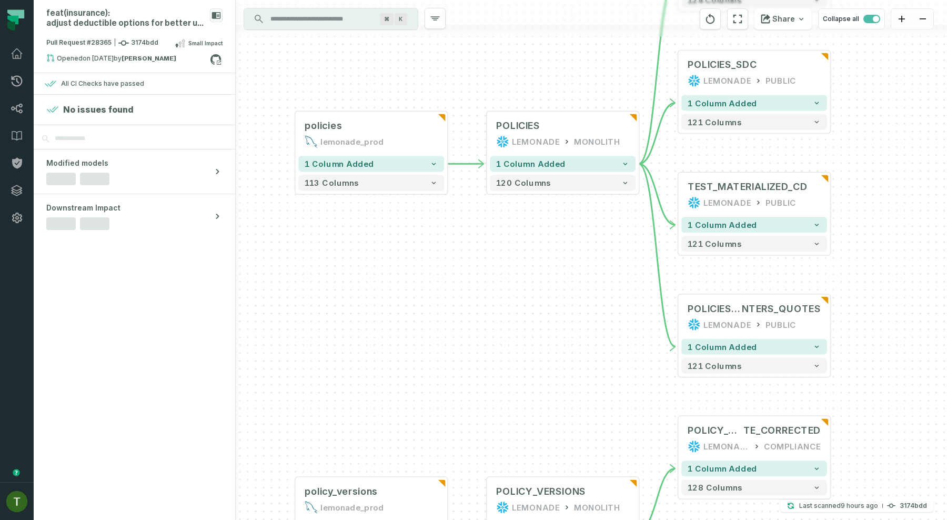
drag, startPoint x: 527, startPoint y: 233, endPoint x: 538, endPoint y: 211, distance: 24.2
click at [538, 211] on div "... emails lemonade_prod ... 1 column added 16 columns ... QUOTES_GRADUATIONS _…" at bounding box center [591, 260] width 711 height 520
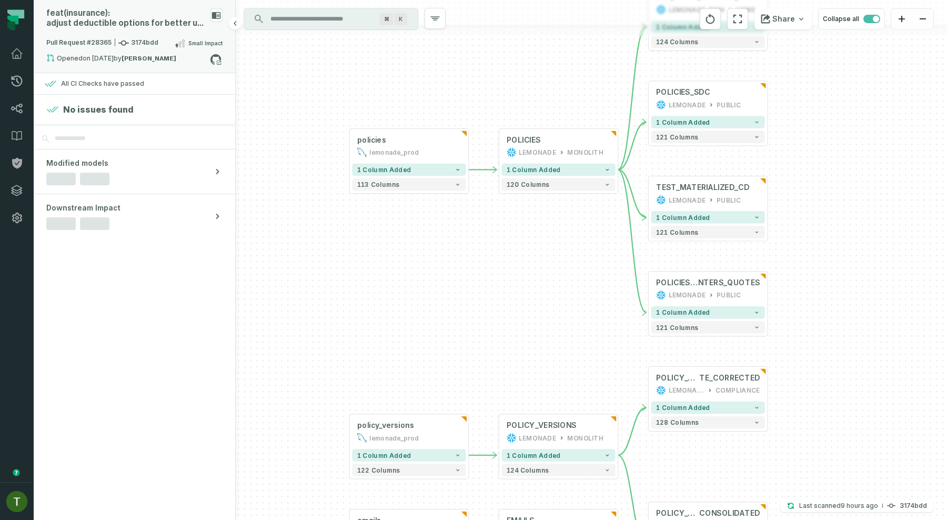
click at [167, 29] on div "feat(insurance): adjust deductible options for better user experience" at bounding box center [134, 22] width 176 height 28
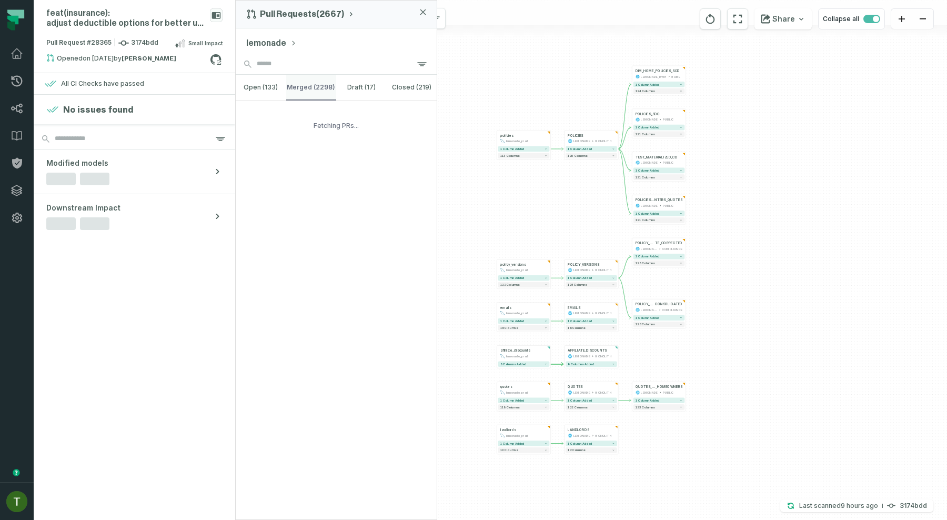
click at [335, 99] on button "merged (2298)" at bounding box center [311, 87] width 51 height 25
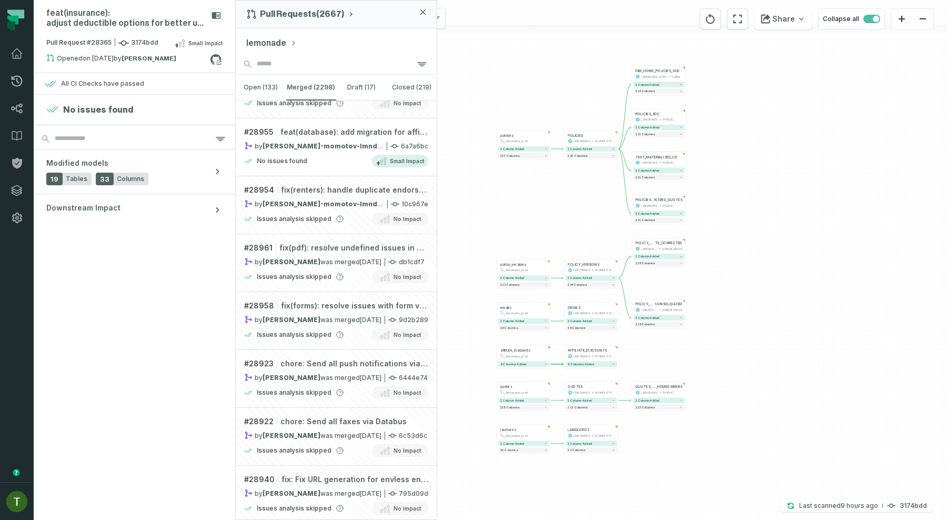
scroll to position [837, 0]
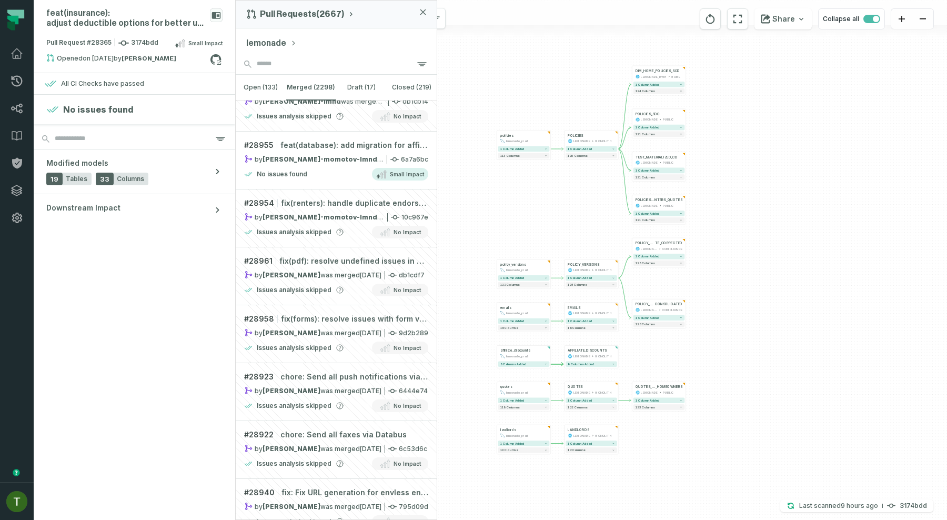
click at [481, 188] on div "emails lemonade_prod + 1 column added 16 columns + QUOTES_GRADUATIONS _HOMEOWNE…" at bounding box center [591, 260] width 711 height 520
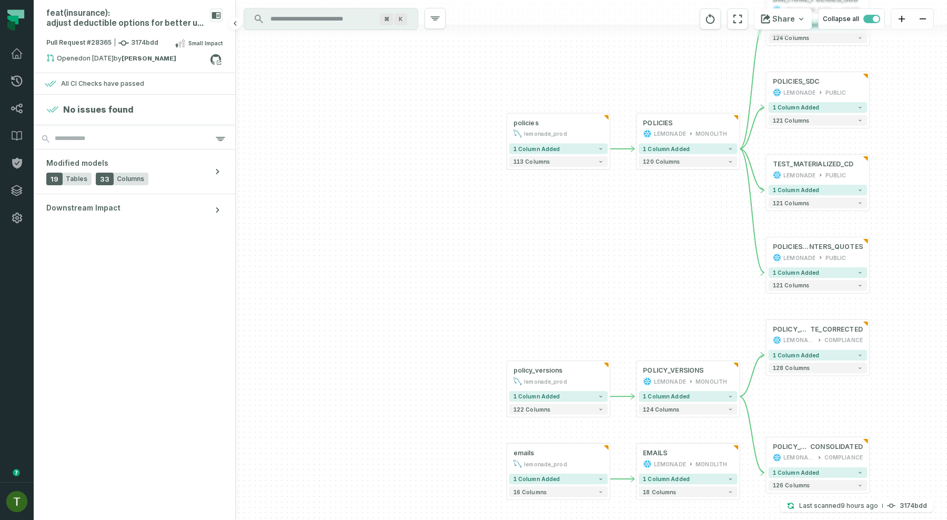
drag, startPoint x: 402, startPoint y: 141, endPoint x: 214, endPoint y: 135, distance: 189.0
click at [213, 135] on div "feat(insurance): adjust deductible options for better user experience Pull Requ…" at bounding box center [490, 260] width 913 height 520
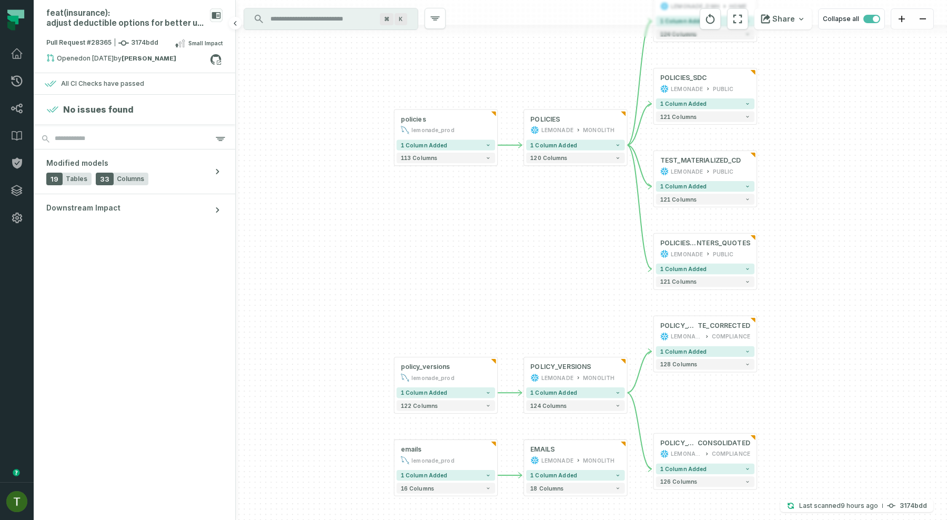
drag, startPoint x: 364, startPoint y: 169, endPoint x: 233, endPoint y: 141, distance: 133.4
click at [234, 141] on div "feat(insurance): adjust deductible options for better user experience Pull Requ…" at bounding box center [490, 260] width 913 height 520
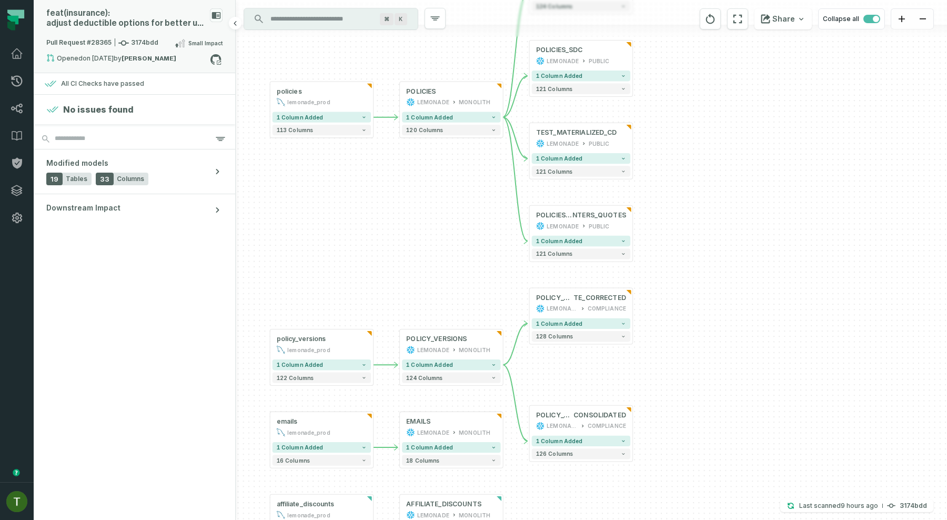
click at [160, 60] on strong "Magdalena Vega" at bounding box center [149, 58] width 55 height 6
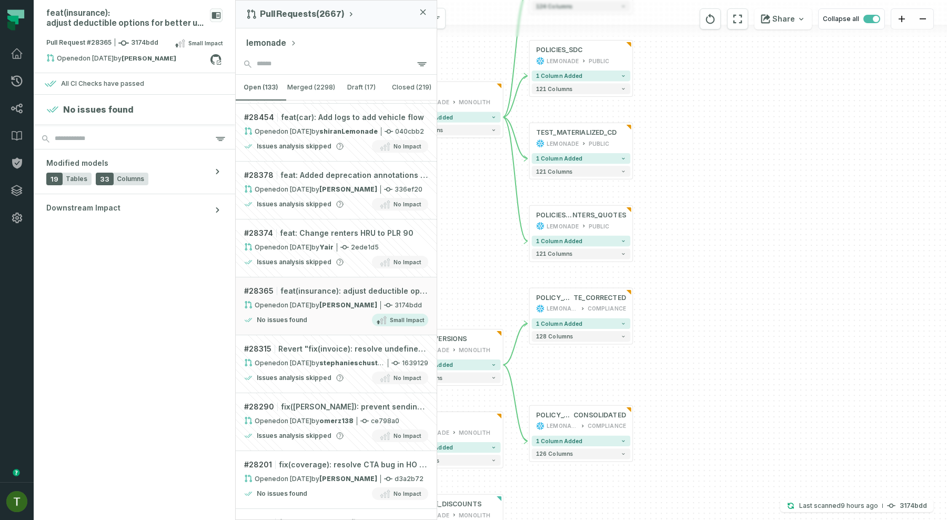
scroll to position [2083, 0]
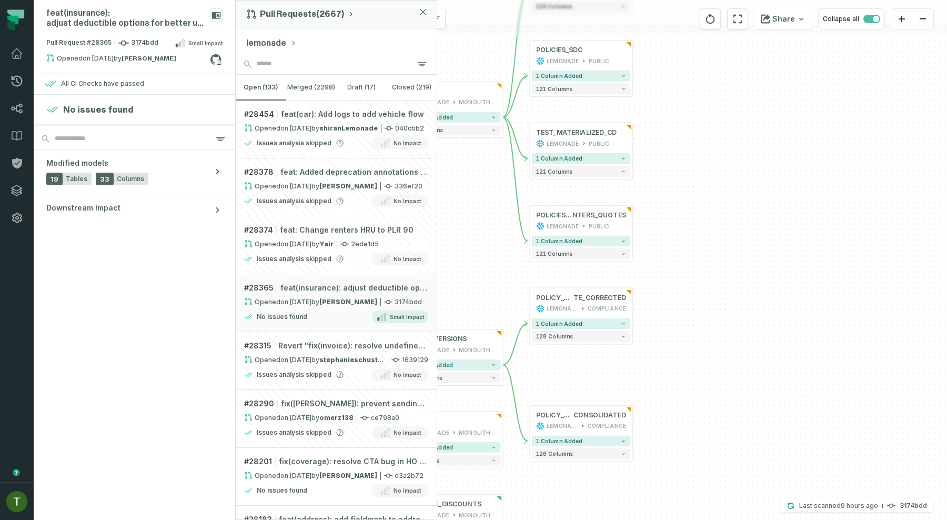
click at [642, 168] on div "emails lemonade_prod + 1 column added 16 columns + QUOTES_GRADUATIONS _HOMEOWNE…" at bounding box center [591, 260] width 711 height 520
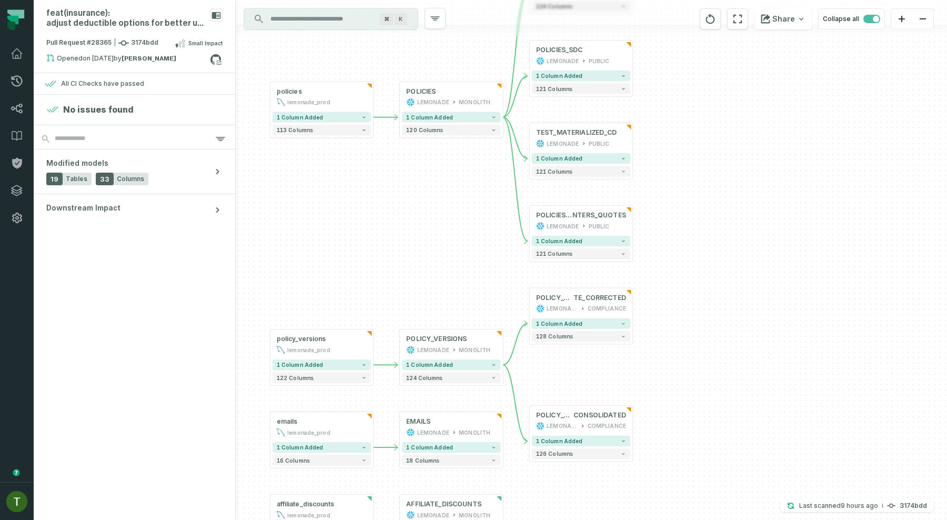
click at [418, 160] on div "emails lemonade_prod + 1 column added 16 columns + QUOTES_GRADUATIONS _HOMEOWNE…" at bounding box center [591, 260] width 711 height 520
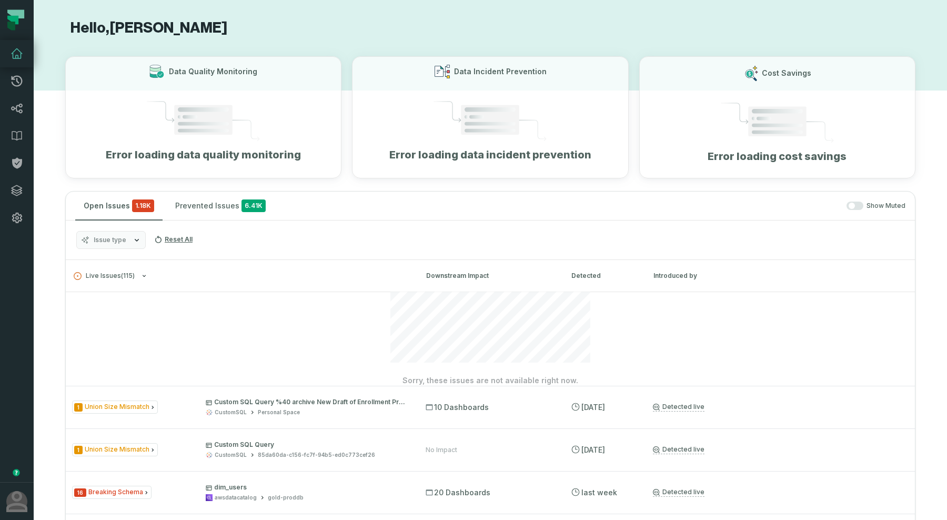
scroll to position [248, 0]
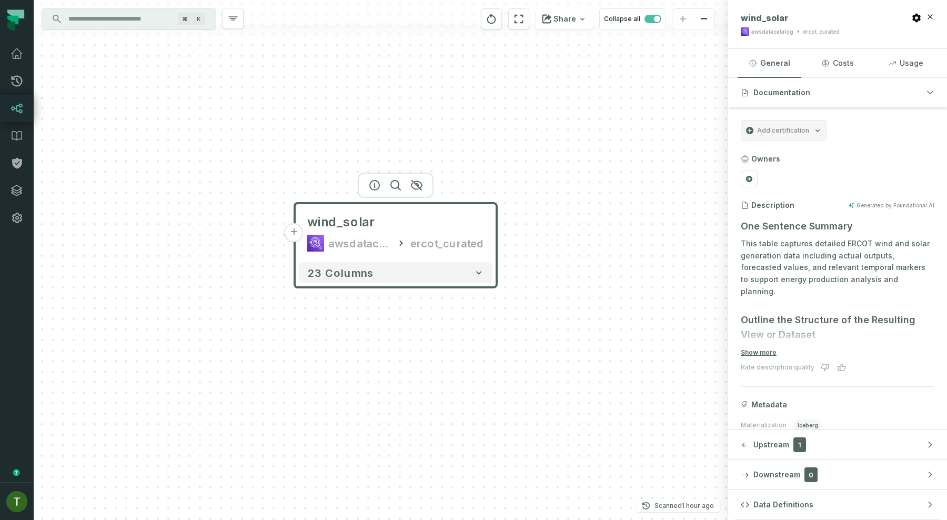
drag, startPoint x: 650, startPoint y: 187, endPoint x: 715, endPoint y: 129, distance: 86.5
click at [715, 129] on div "+ wind_solar awsdatacatalog ercot_curated 23 columns" at bounding box center [381, 260] width 694 height 520
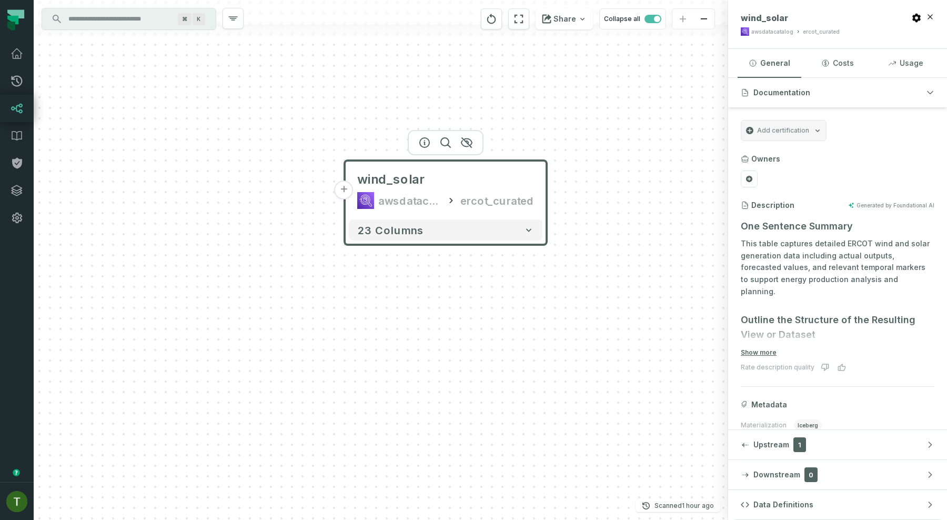
click at [342, 191] on button "+" at bounding box center [344, 189] width 19 height 19
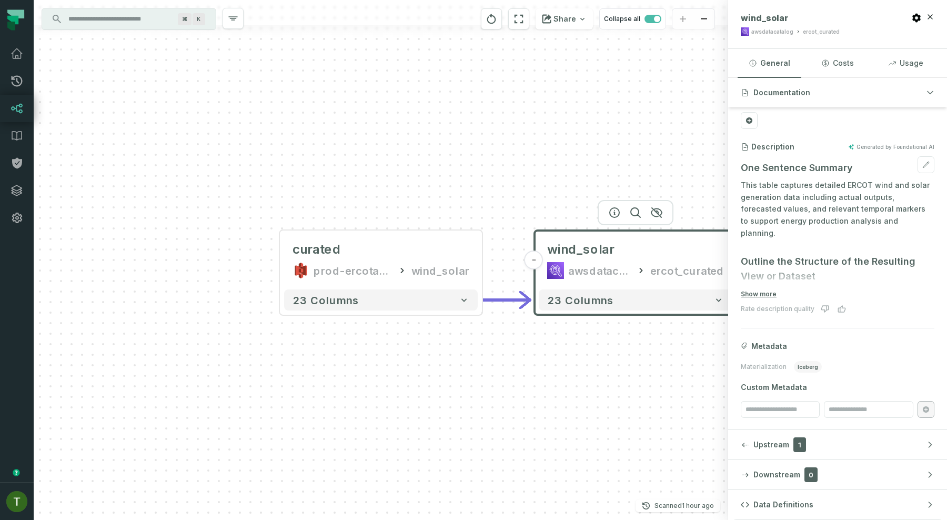
scroll to position [59, 0]
click at [770, 286] on div at bounding box center [838, 273] width 194 height 25
click at [784, 276] on div at bounding box center [838, 273] width 194 height 25
click at [762, 292] on button "Show more" at bounding box center [759, 293] width 36 height 8
